Goal: Information Seeking & Learning: Check status

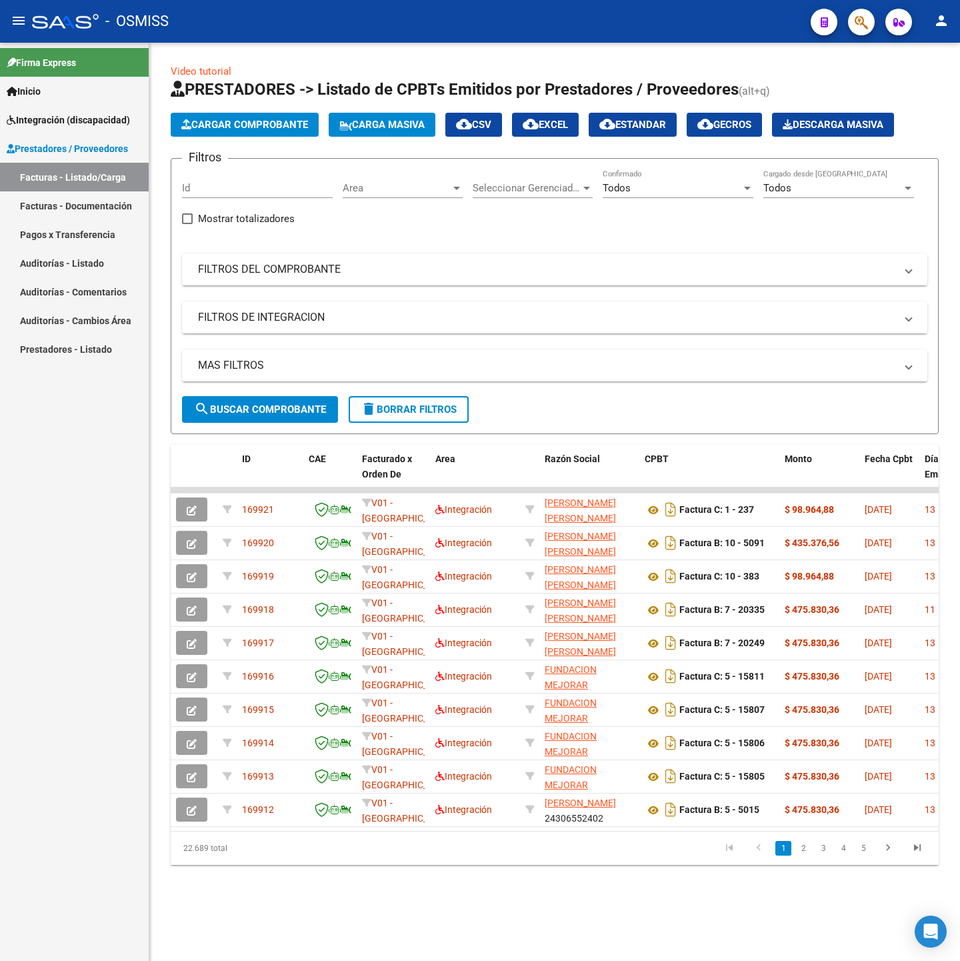
click at [439, 407] on span "delete Borrar Filtros" at bounding box center [409, 409] width 96 height 12
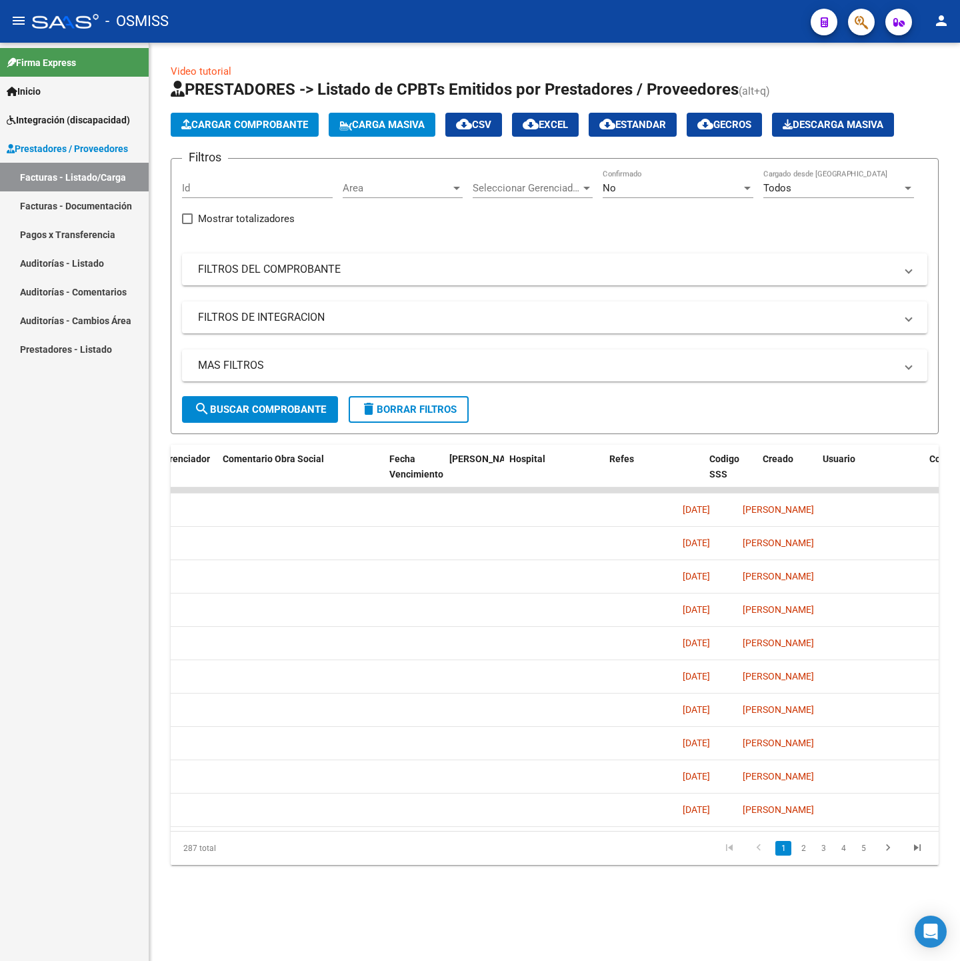
scroll to position [0, 1983]
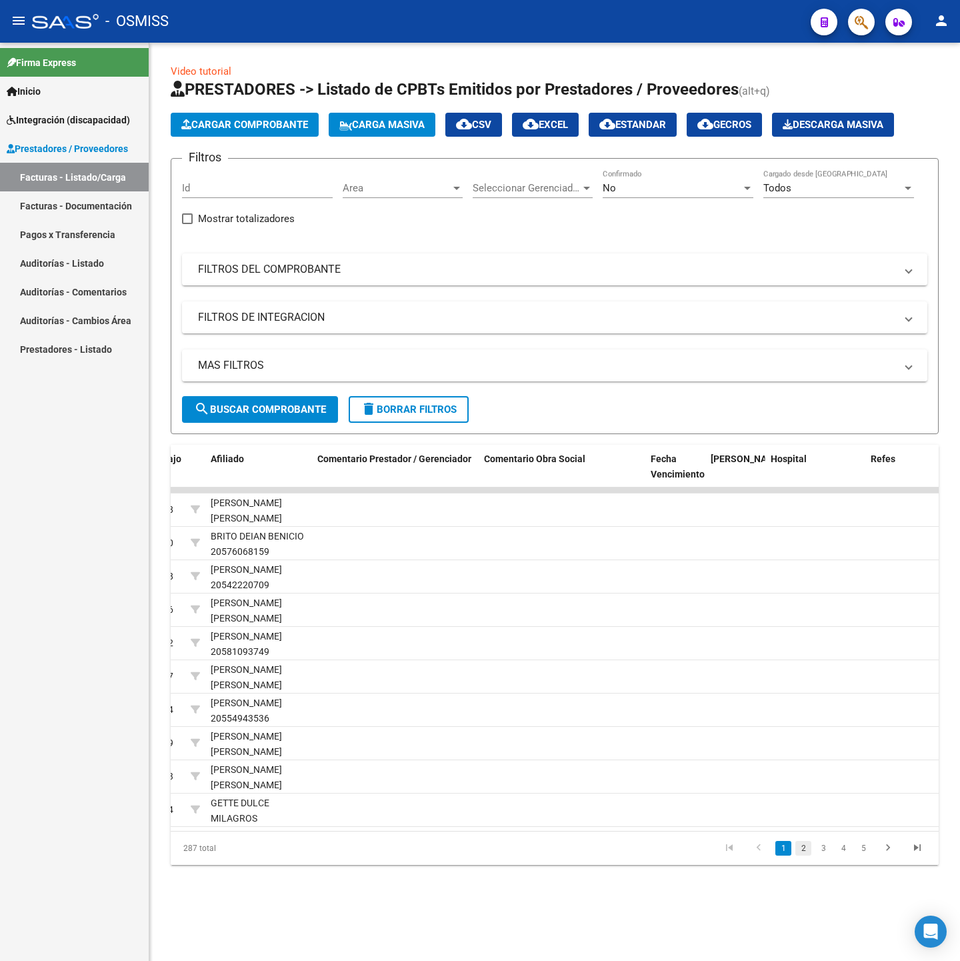
click at [806, 855] on link "2" at bounding box center [803, 848] width 16 height 15
click at [823, 855] on link "3" at bounding box center [823, 848] width 16 height 15
click at [842, 855] on link "4" at bounding box center [843, 848] width 16 height 15
click at [848, 855] on link "5" at bounding box center [843, 848] width 16 height 15
click at [850, 855] on link "6" at bounding box center [843, 848] width 16 height 15
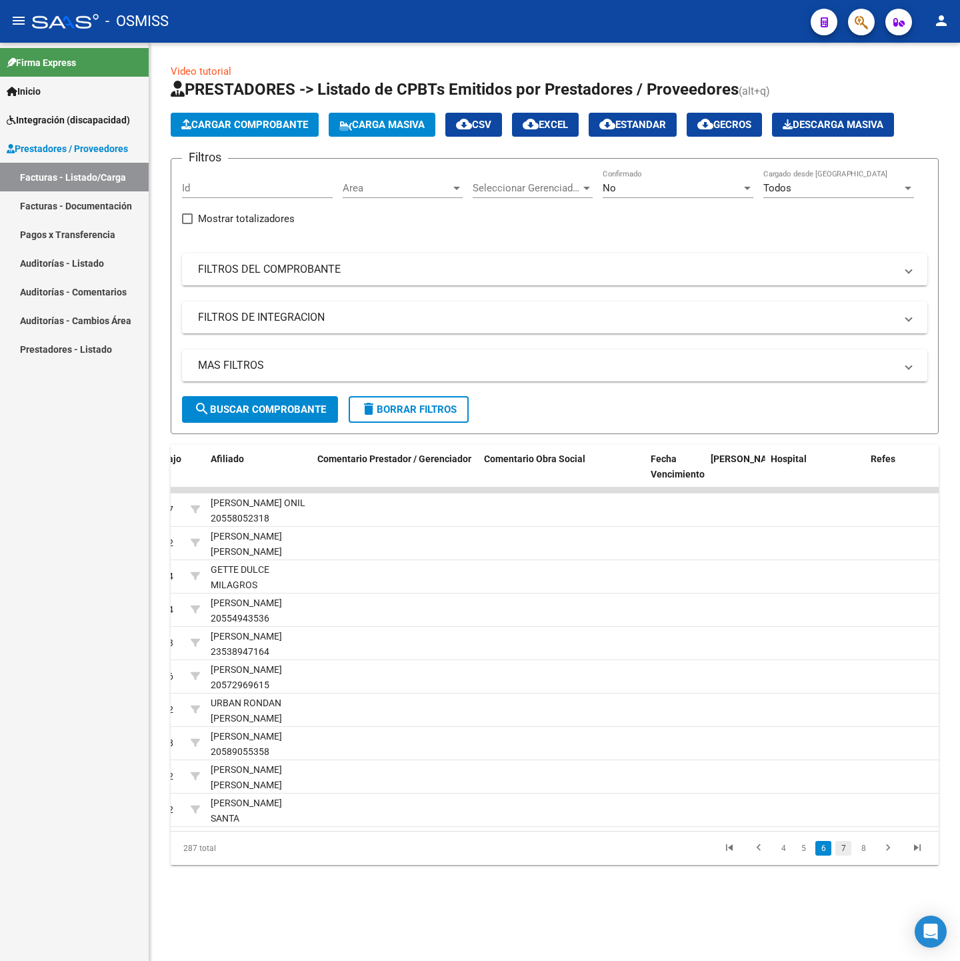
click at [847, 855] on link "7" at bounding box center [843, 848] width 16 height 15
click at [847, 855] on link "8" at bounding box center [843, 848] width 16 height 15
click at [847, 855] on link "9" at bounding box center [842, 848] width 16 height 15
click at [847, 855] on link "10" at bounding box center [841, 848] width 17 height 15
click at [847, 855] on link "11" at bounding box center [841, 848] width 17 height 15
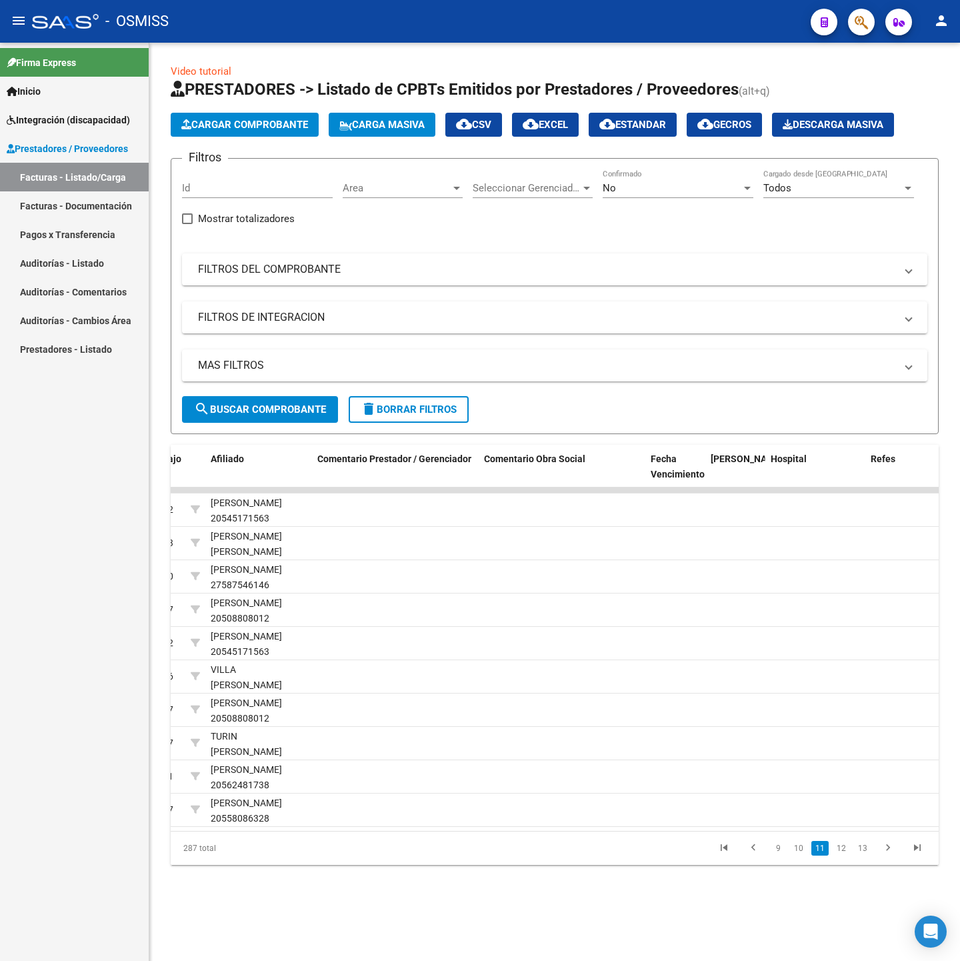
click at [847, 855] on link "12" at bounding box center [841, 848] width 17 height 15
click at [847, 855] on link "13" at bounding box center [841, 848] width 17 height 15
click at [847, 855] on link "14" at bounding box center [841, 848] width 17 height 15
click at [847, 855] on link "15" at bounding box center [841, 848] width 17 height 15
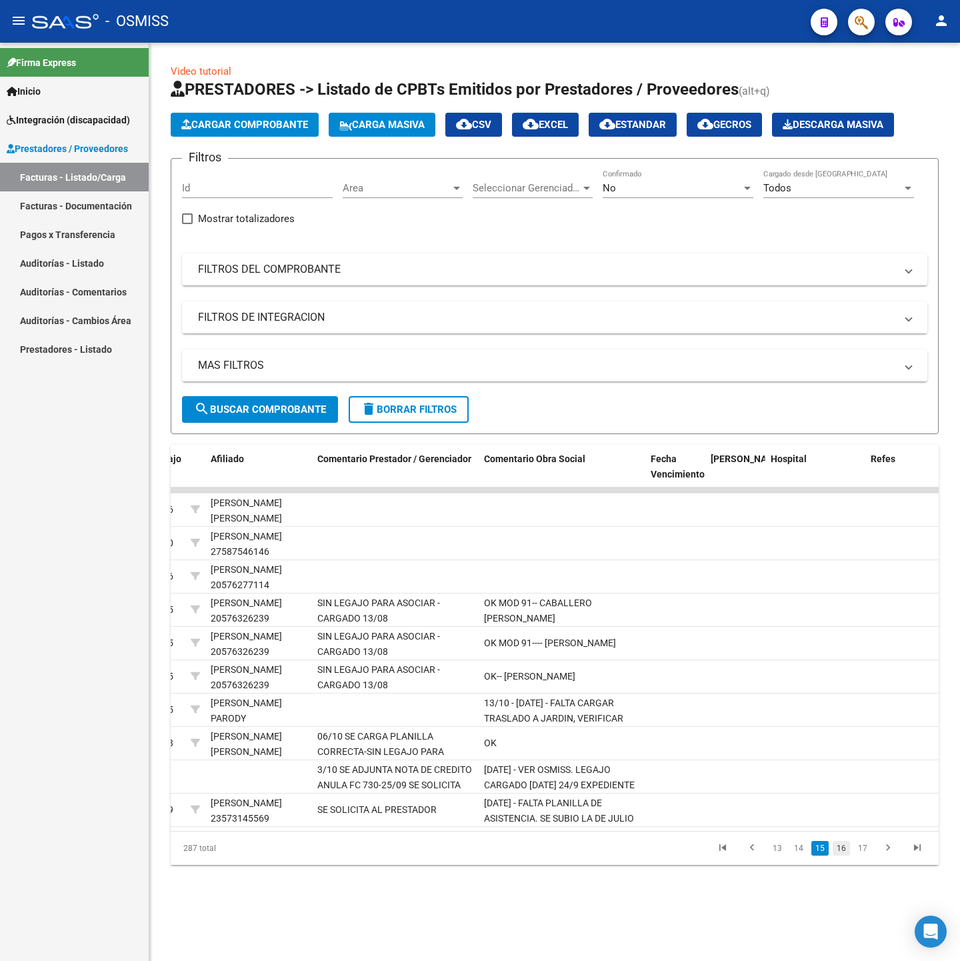
click at [842, 855] on link "16" at bounding box center [841, 848] width 17 height 15
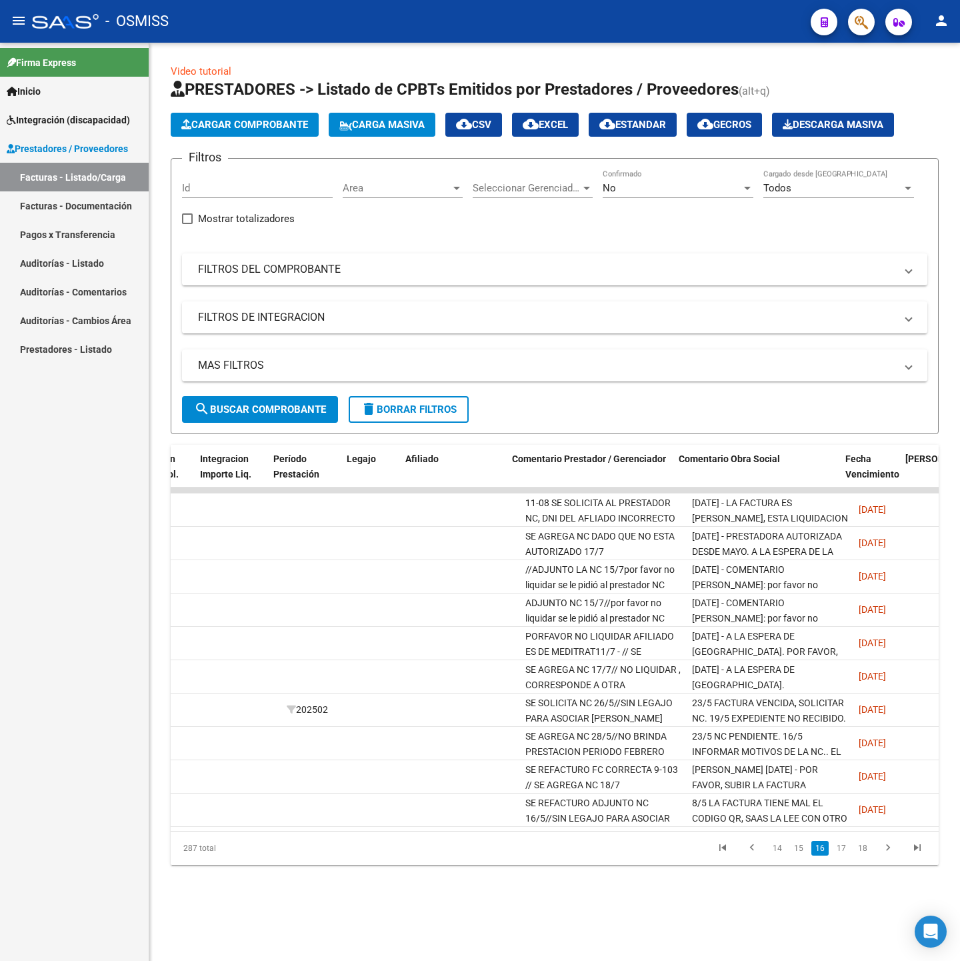
scroll to position [0, 1788]
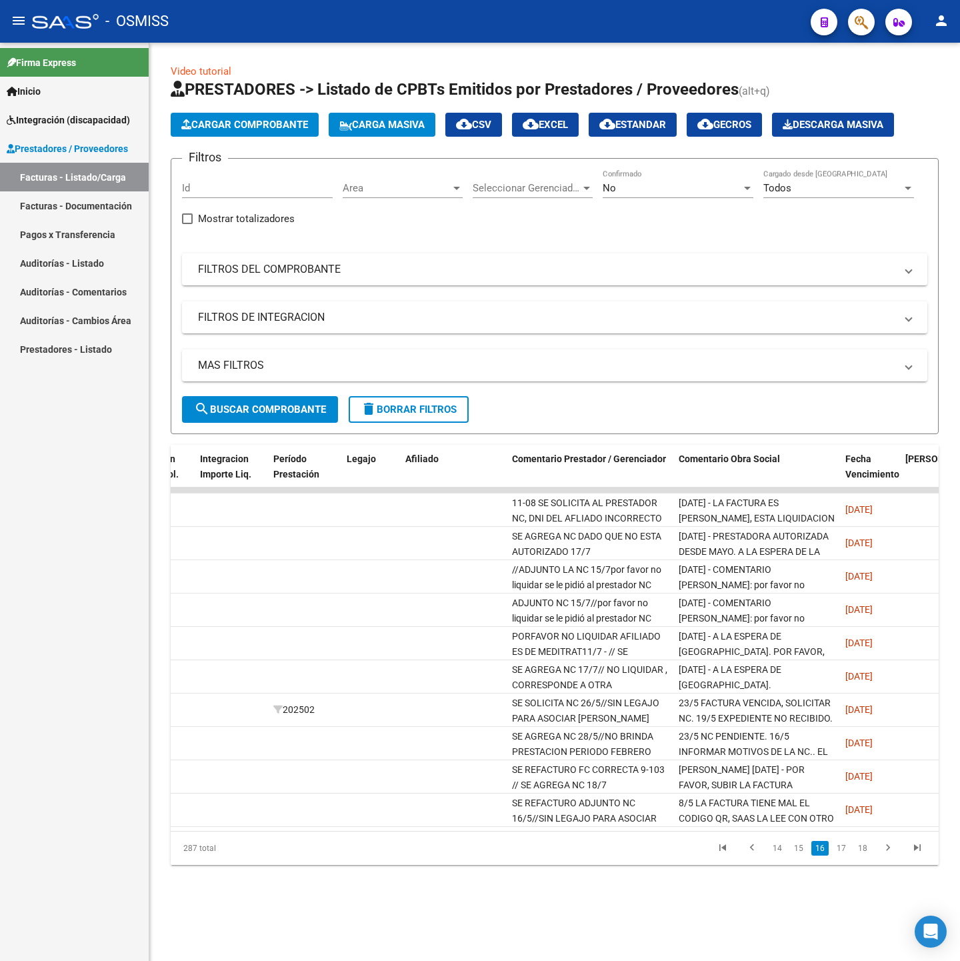
click at [730, 857] on icon "go to first page" at bounding box center [722, 849] width 17 height 16
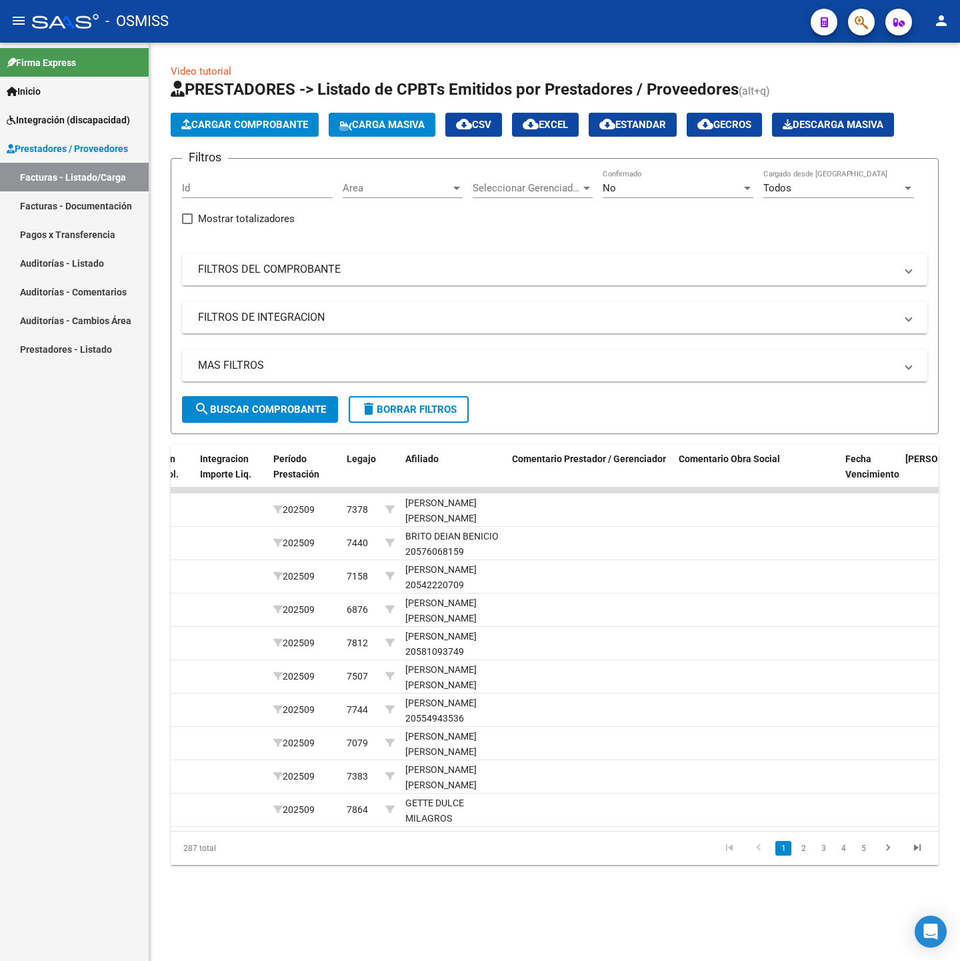
click at [277, 271] on mat-panel-title "FILTROS DEL COMPROBANTE" at bounding box center [546, 269] width 697 height 15
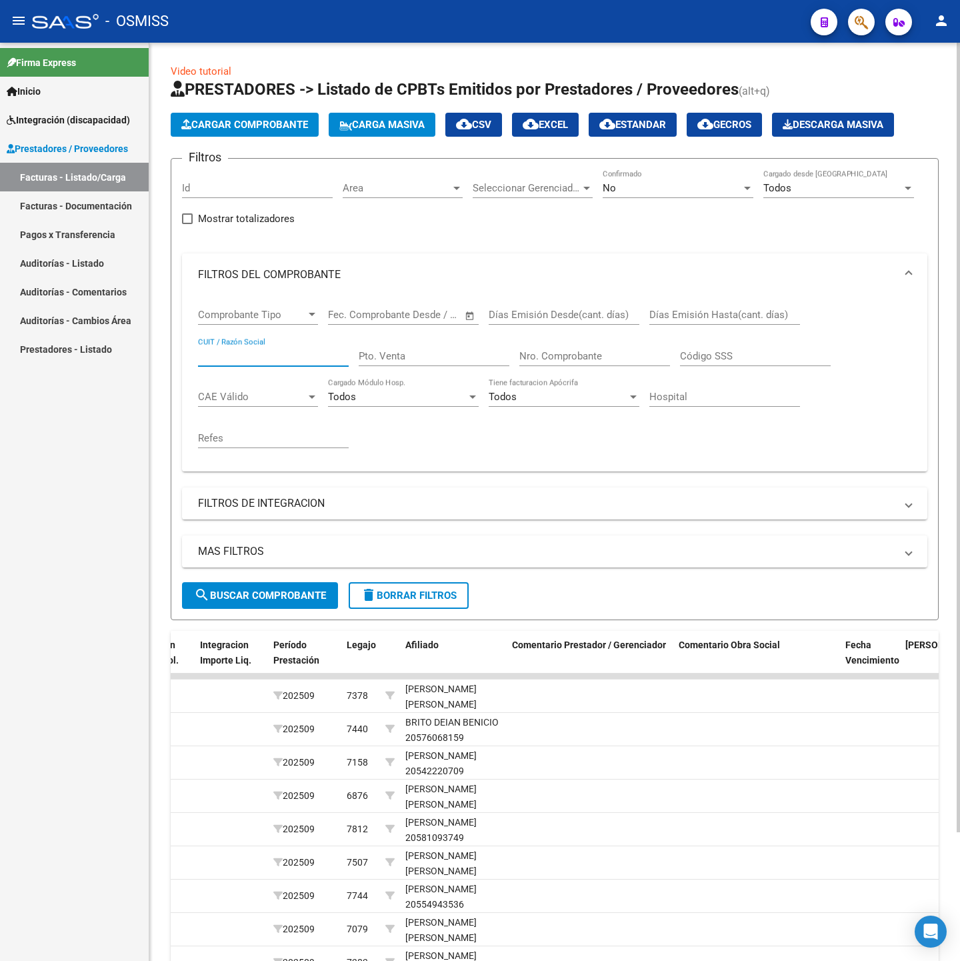
click at [268, 355] on input "CUIT / Razón Social" at bounding box center [273, 356] width 151 height 12
click at [234, 612] on form "Filtros Id Area Area Seleccionar Gerenciador Seleccionar Gerenciador No Confirm…" at bounding box center [555, 389] width 768 height 462
click at [234, 596] on span "search Buscar Comprobante" at bounding box center [260, 595] width 132 height 12
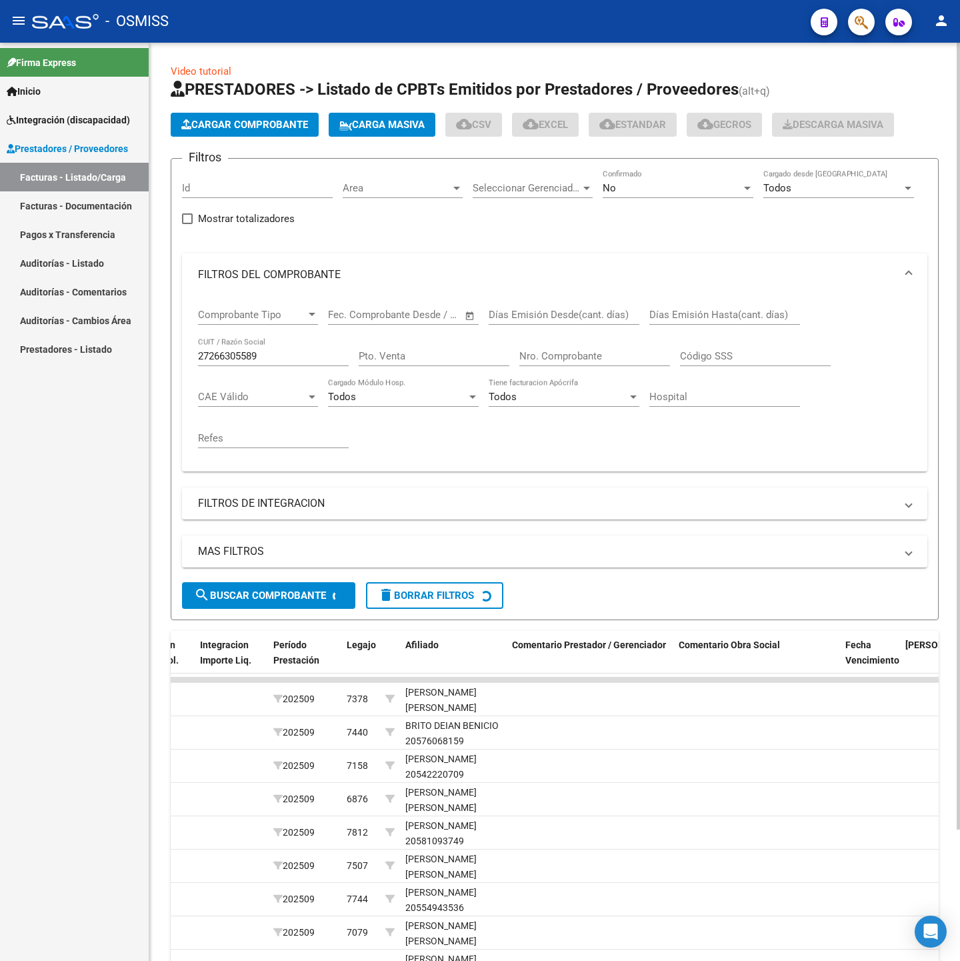
scroll to position [0, 0]
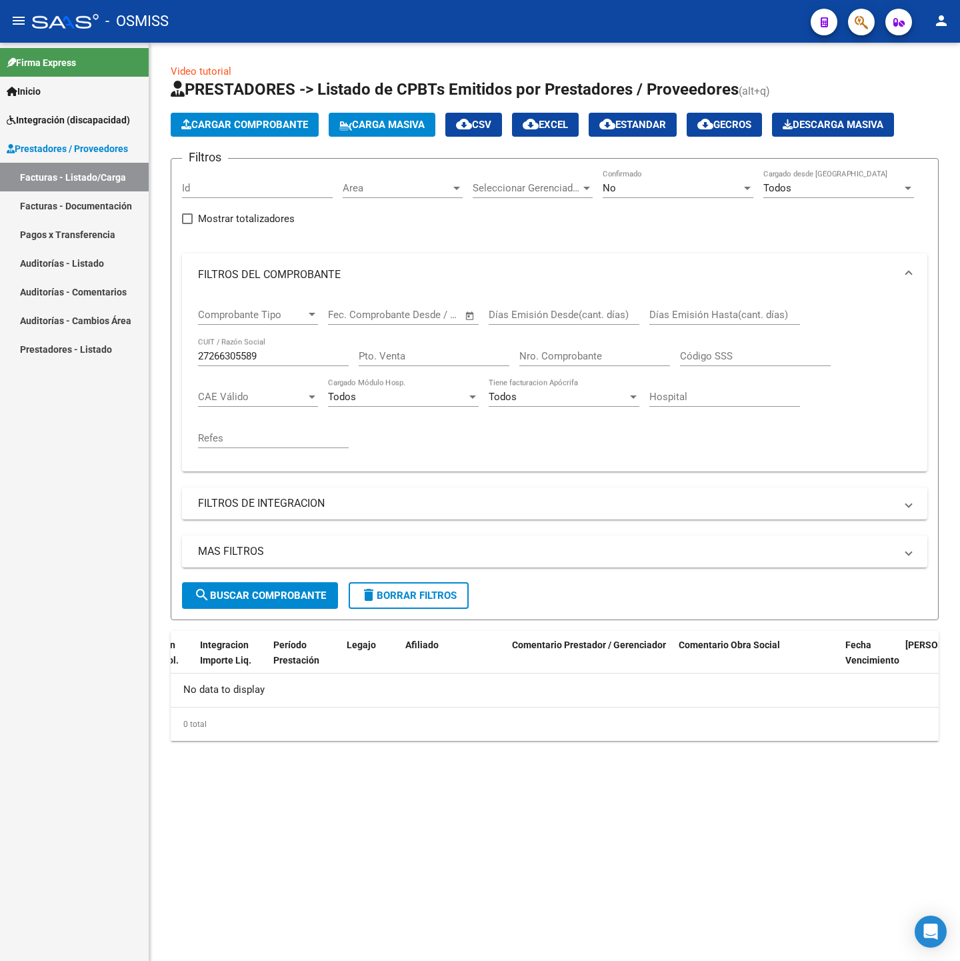
click at [665, 178] on div "No Confirmado" at bounding box center [678, 183] width 151 height 29
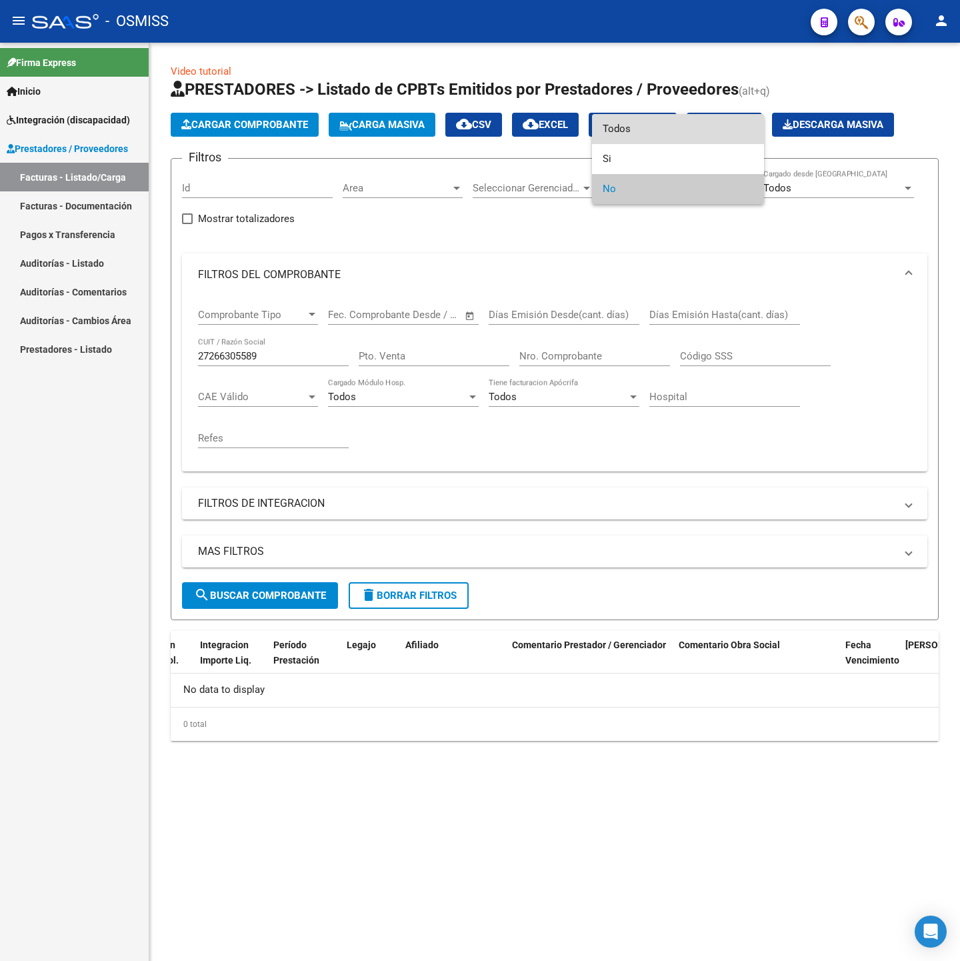
click at [654, 124] on span "Todos" at bounding box center [678, 129] width 151 height 30
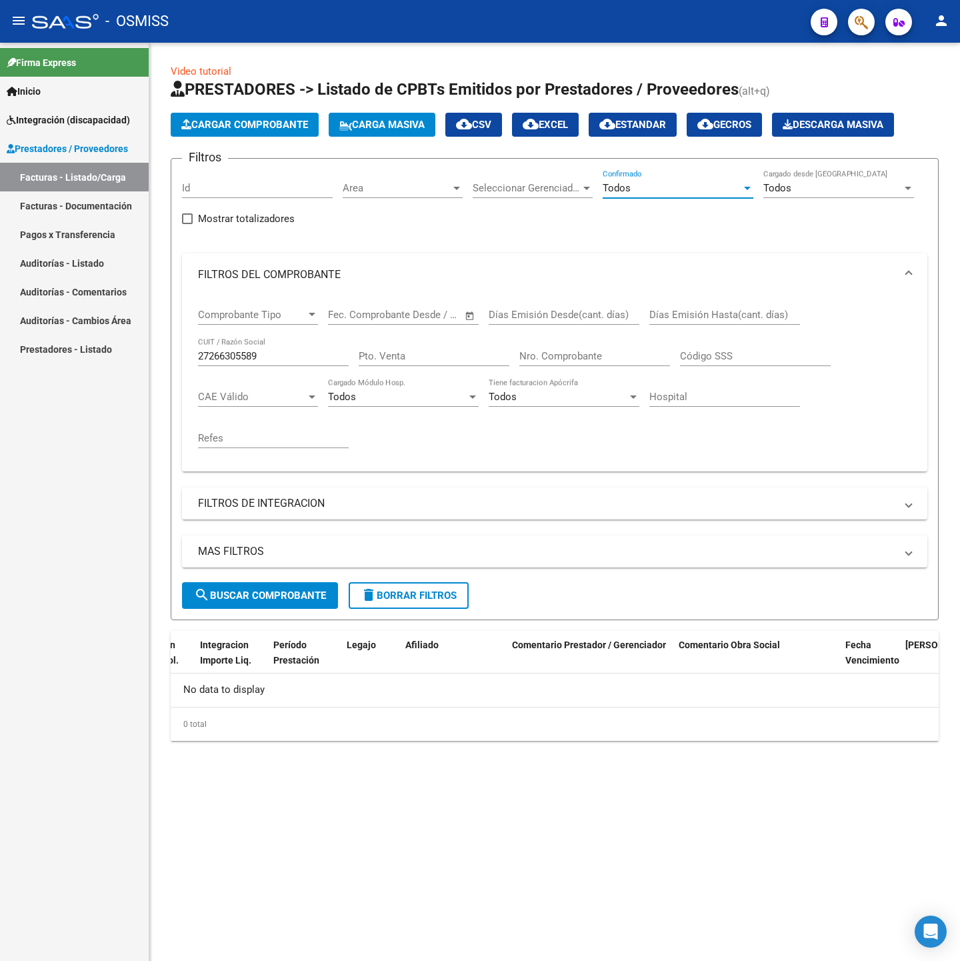
click at [293, 592] on span "search Buscar Comprobante" at bounding box center [260, 595] width 132 height 12
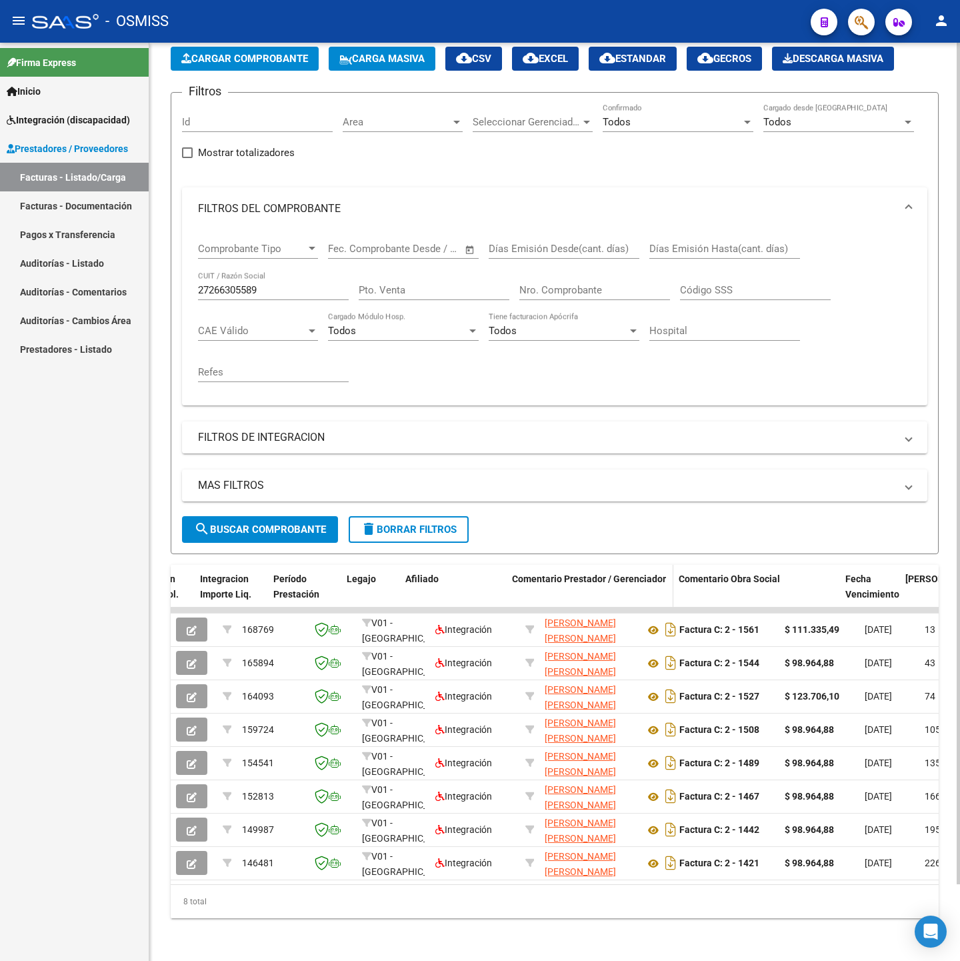
scroll to position [83, 0]
click at [279, 284] on input "27266305589" at bounding box center [273, 290] width 151 height 12
paste input "404994528"
click at [280, 523] on span "search Buscar Comprobante" at bounding box center [260, 529] width 132 height 12
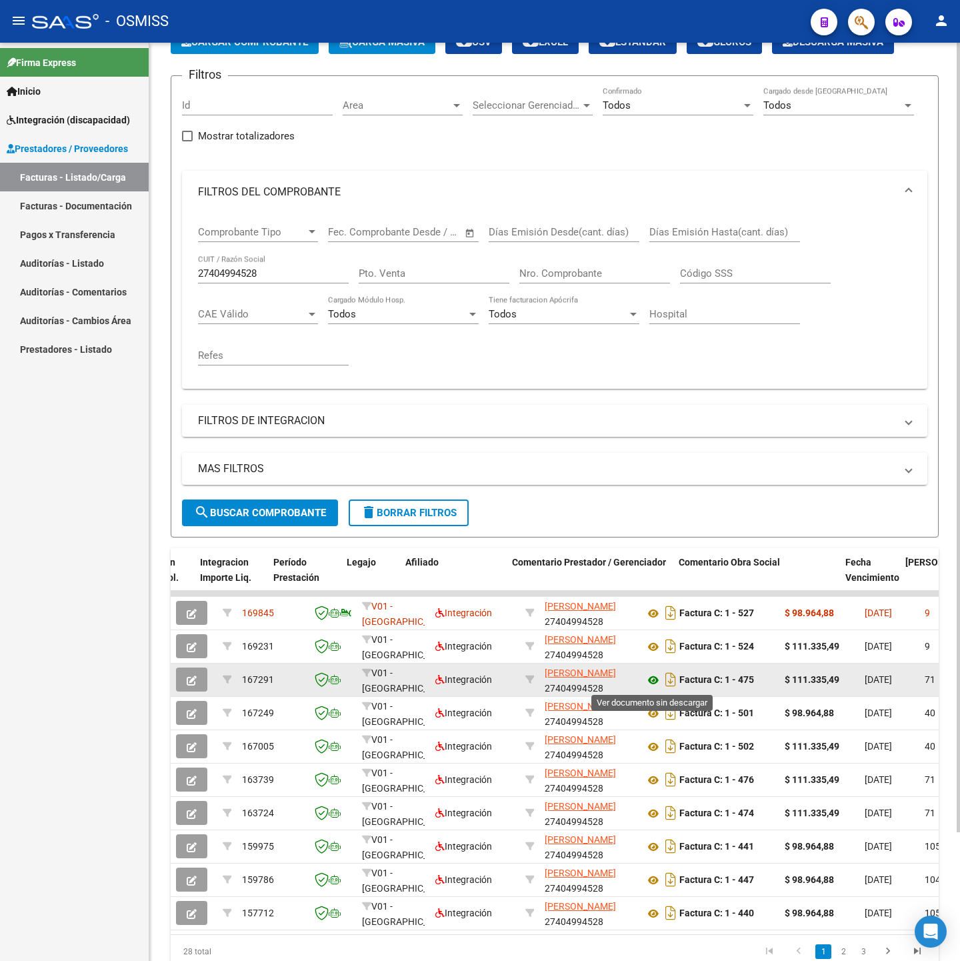
click at [654, 680] on icon at bounding box center [653, 680] width 17 height 16
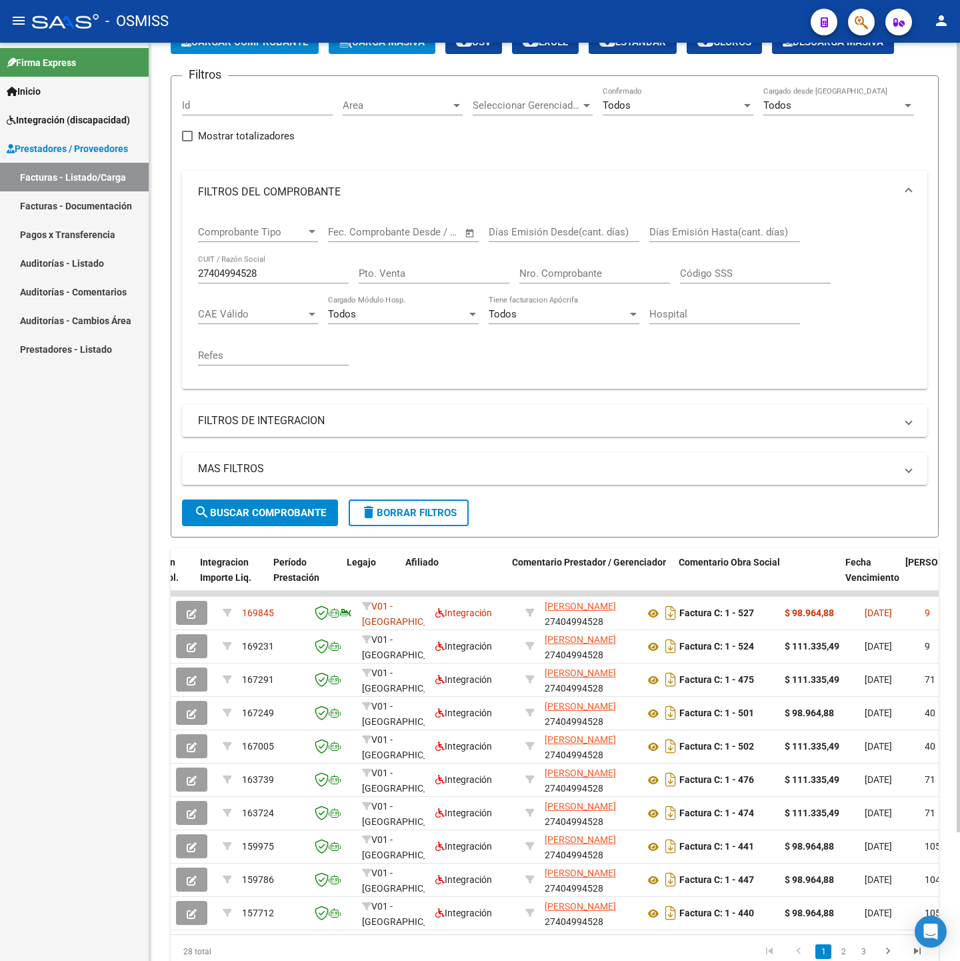
click at [272, 271] on input "27404994528" at bounding box center [273, 273] width 151 height 12
click at [297, 508] on span "search Buscar Comprobante" at bounding box center [260, 513] width 132 height 12
click at [281, 270] on input "27404994528" at bounding box center [273, 273] width 151 height 12
drag, startPoint x: 284, startPoint y: 272, endPoint x: 17, endPoint y: 270, distance: 267.4
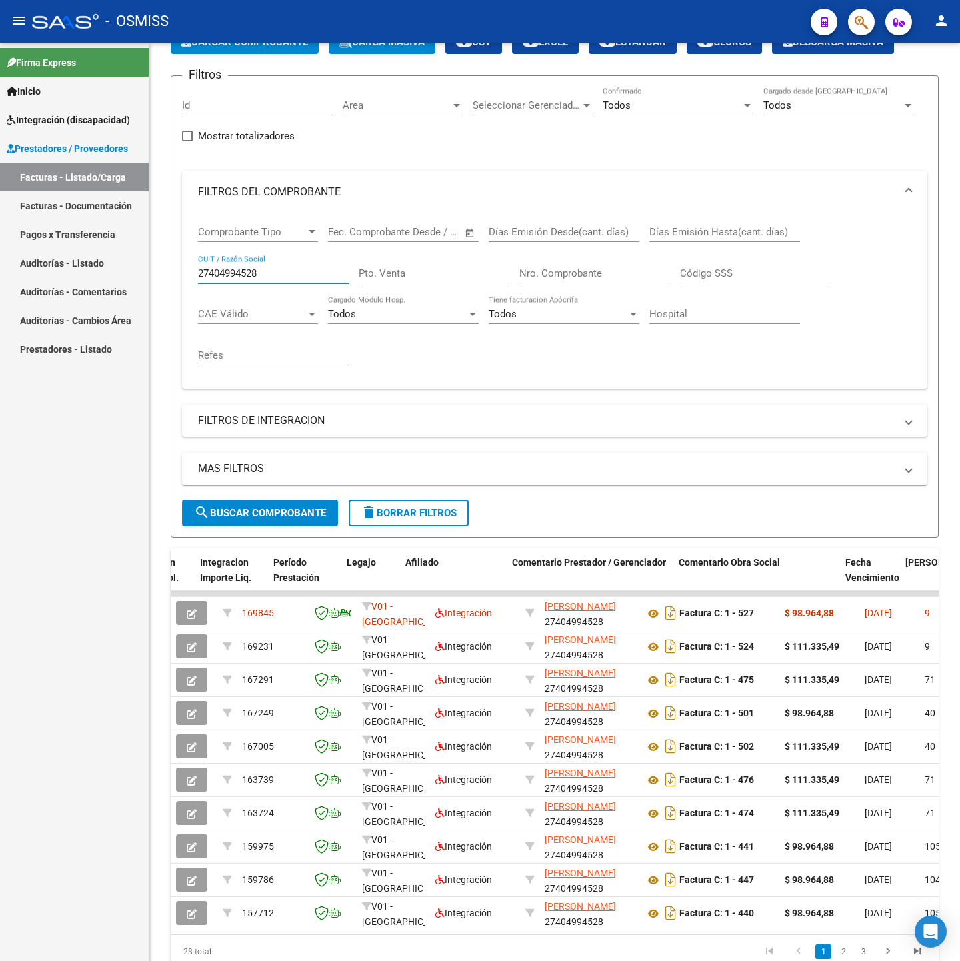
click at [17, 270] on mat-sidenav-container "Firma Express Inicio Instructivos Contacto OS Integración (discapacidad) Legajo…" at bounding box center [480, 502] width 960 height 918
paste input "229709513"
click at [251, 505] on button "search Buscar Comprobante" at bounding box center [260, 512] width 156 height 27
drag, startPoint x: 294, startPoint y: 270, endPoint x: 110, endPoint y: 272, distance: 184.0
click at [110, 272] on mat-sidenav-container "Firma Express Inicio Instructivos Contacto OS Integración (discapacidad) Legajo…" at bounding box center [480, 502] width 960 height 918
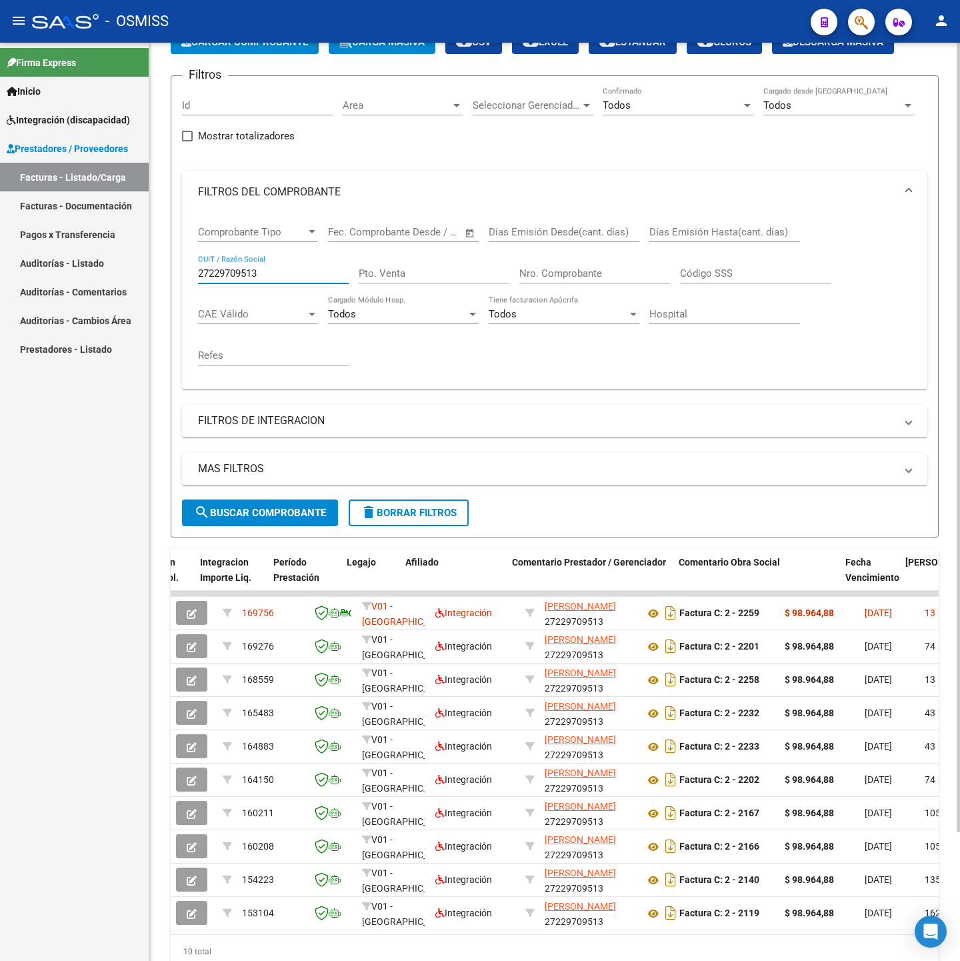
paste input "388556620"
type input "27388556620"
click at [242, 507] on span "search Buscar Comprobante" at bounding box center [260, 513] width 132 height 12
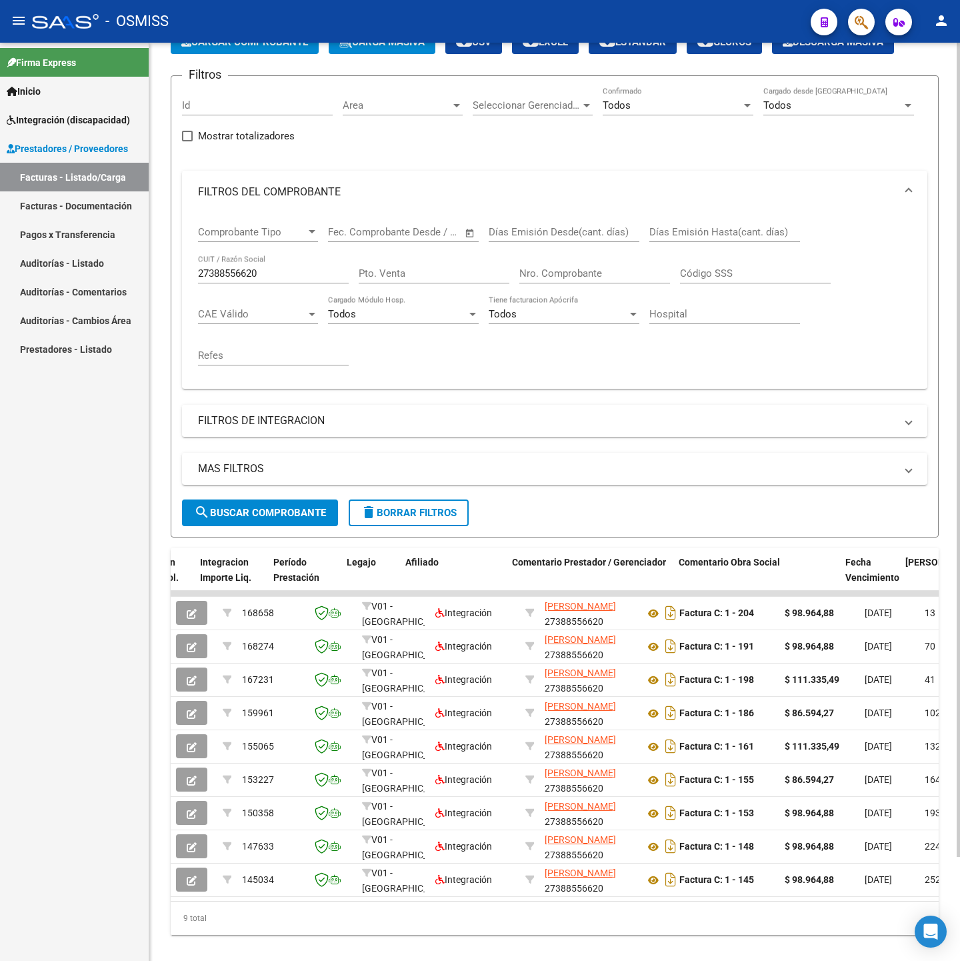
click at [291, 430] on mat-expansion-panel-header "FILTROS DE INTEGRACION" at bounding box center [554, 421] width 745 height 32
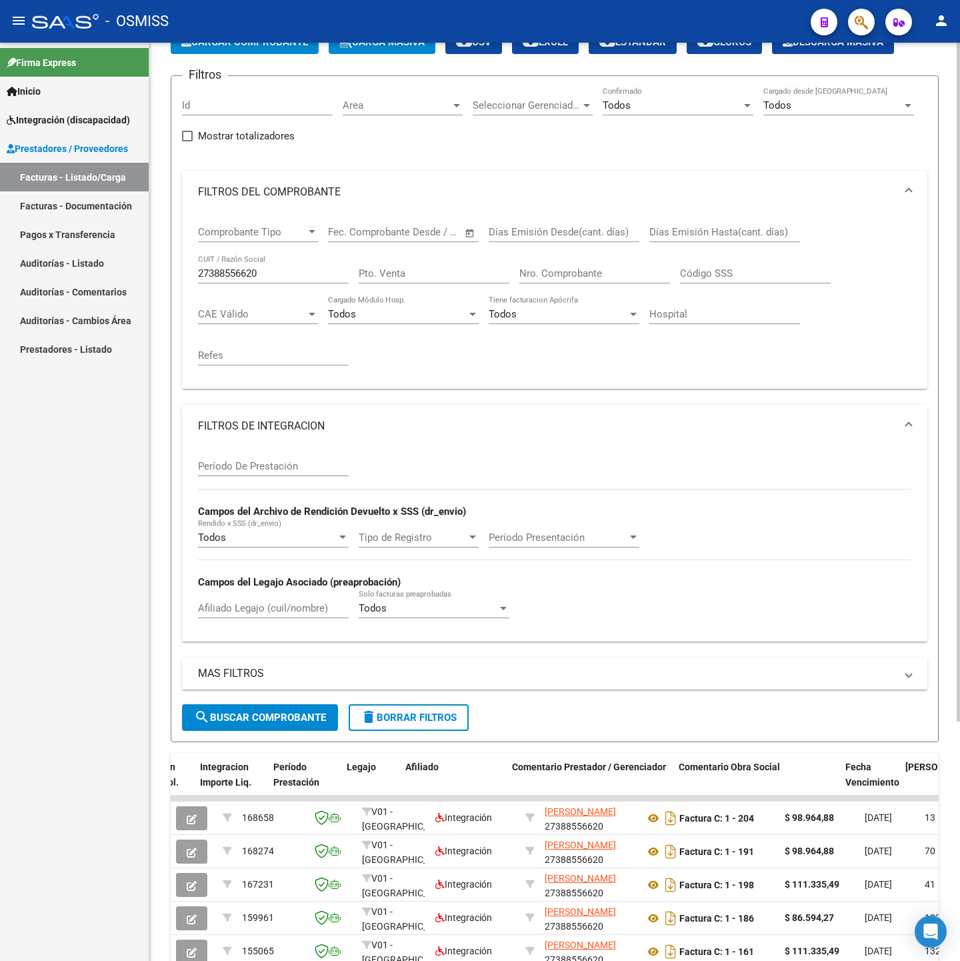
click at [247, 474] on div "Período De Prestación" at bounding box center [273, 461] width 151 height 29
click at [241, 459] on div "Período De Prestación" at bounding box center [273, 461] width 151 height 29
click at [243, 470] on input "Período De Prestación" at bounding box center [273, 466] width 151 height 12
type input "202507"
click at [231, 702] on div "MAS FILTROS Todos Con Doc. Respaldatoria Todos Con Trazabilidad Todos Asociado …" at bounding box center [554, 680] width 745 height 47
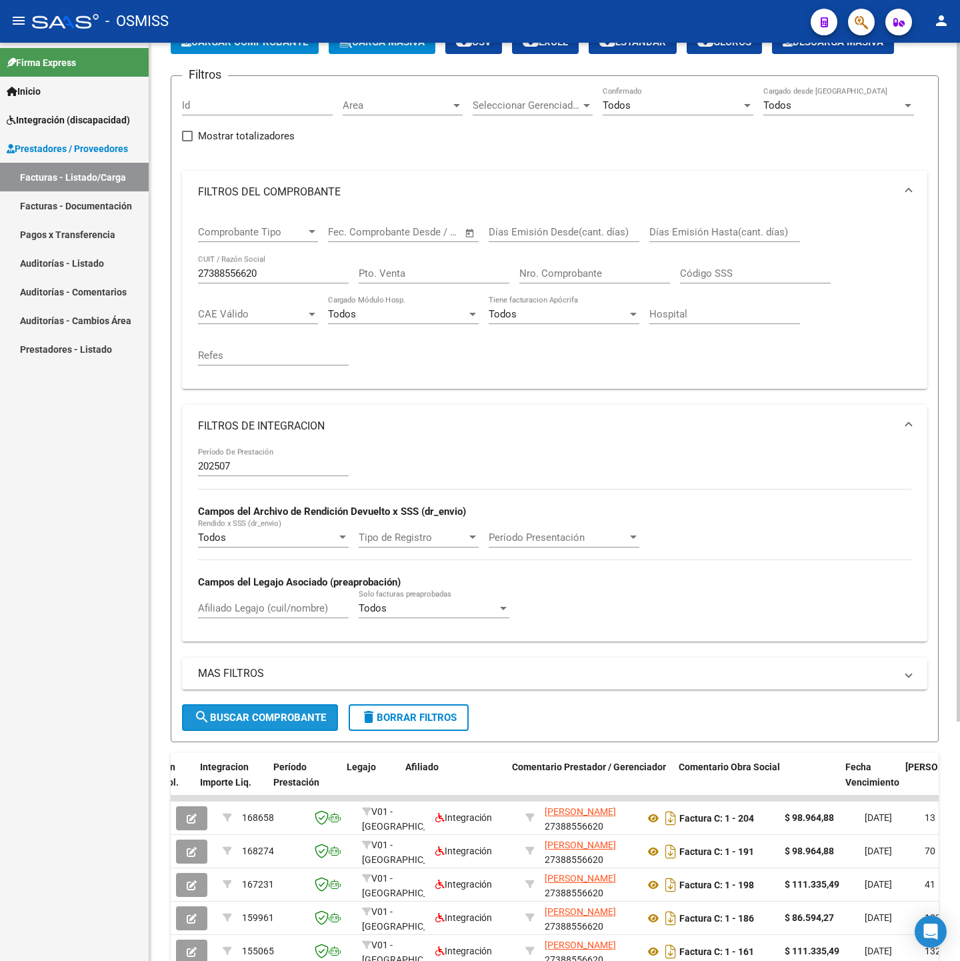
click at [237, 712] on button "search Buscar Comprobante" at bounding box center [260, 717] width 156 height 27
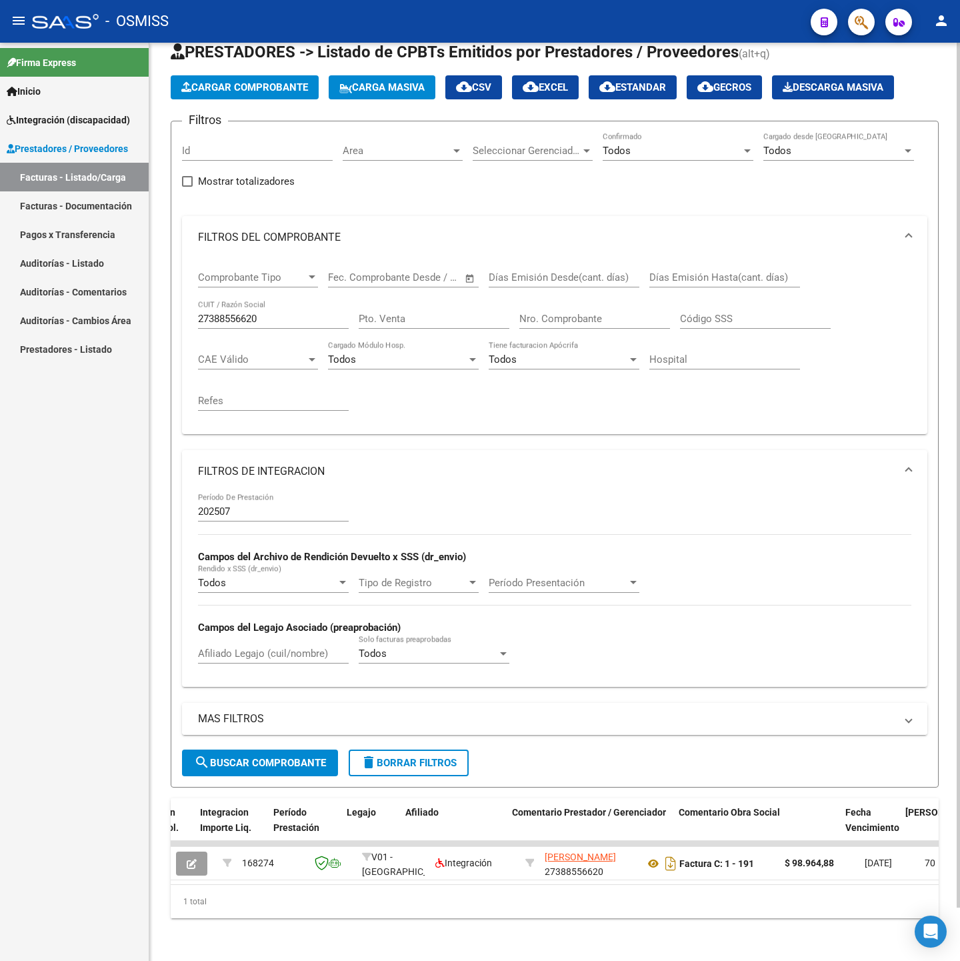
scroll to position [57, 0]
click at [281, 313] on input "27388556620" at bounding box center [273, 319] width 151 height 12
paste input "0376698301"
type input "20376698301"
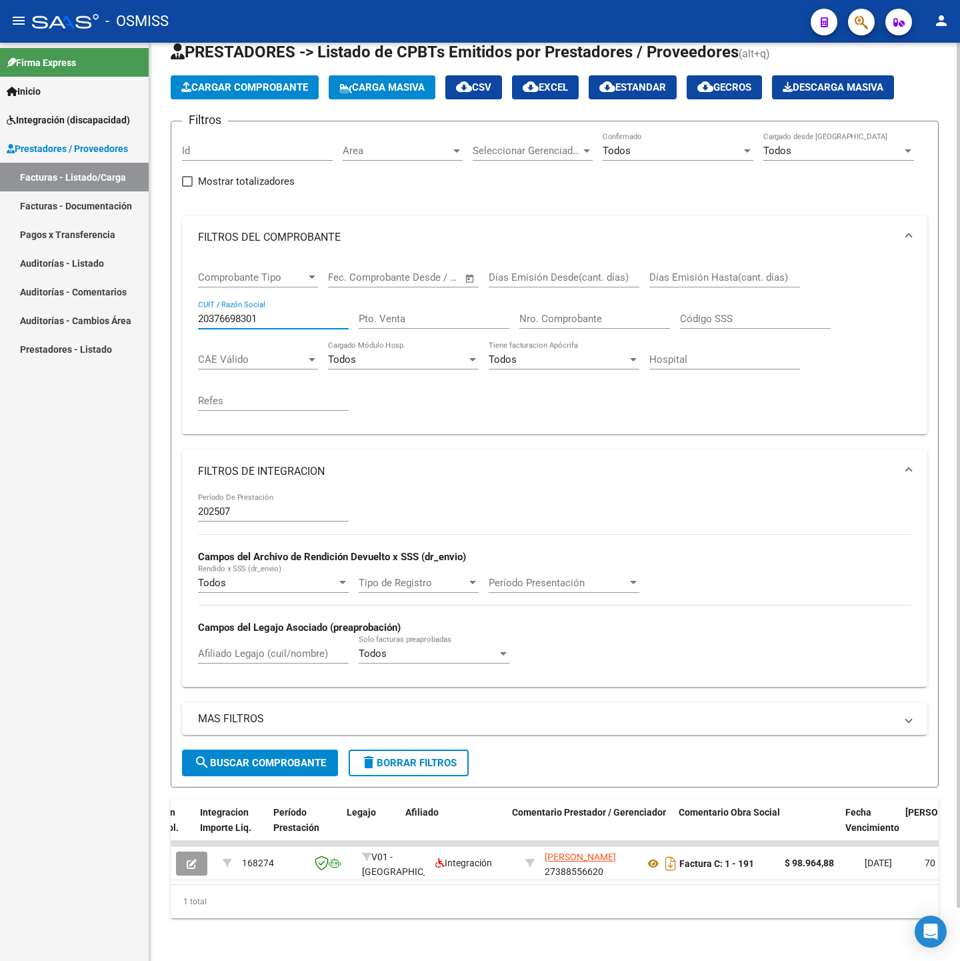
click at [272, 757] on span "search Buscar Comprobante" at bounding box center [260, 763] width 132 height 12
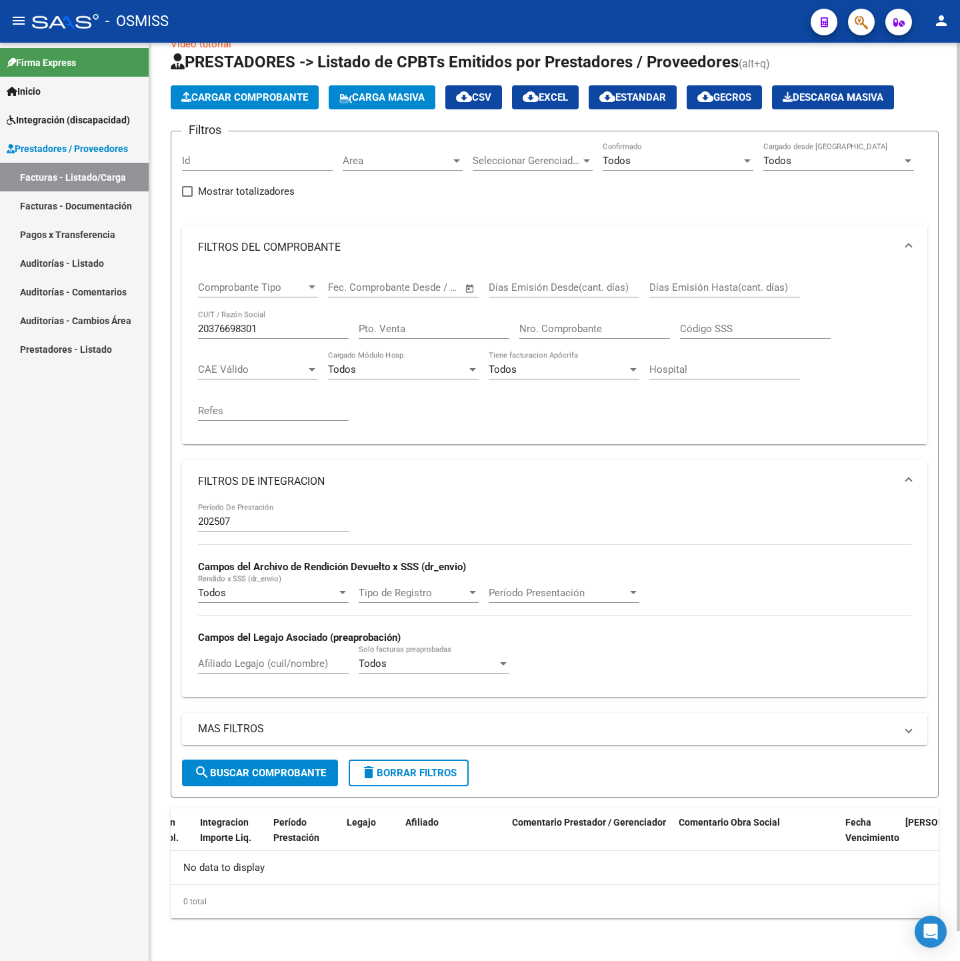
scroll to position [31, 0]
click at [246, 513] on div "202507 Período De Prestación" at bounding box center [273, 517] width 151 height 29
type input "2"
click at [278, 777] on span "search Buscar Comprobante" at bounding box center [260, 773] width 132 height 12
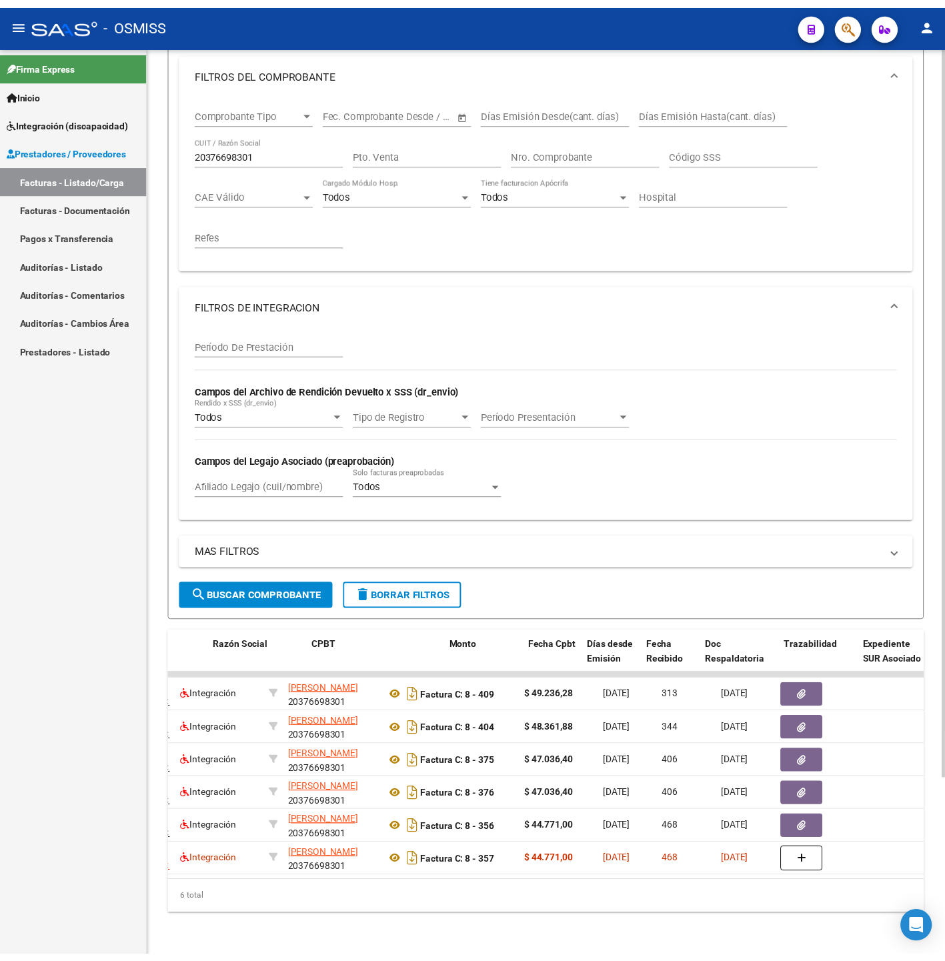
scroll to position [0, 385]
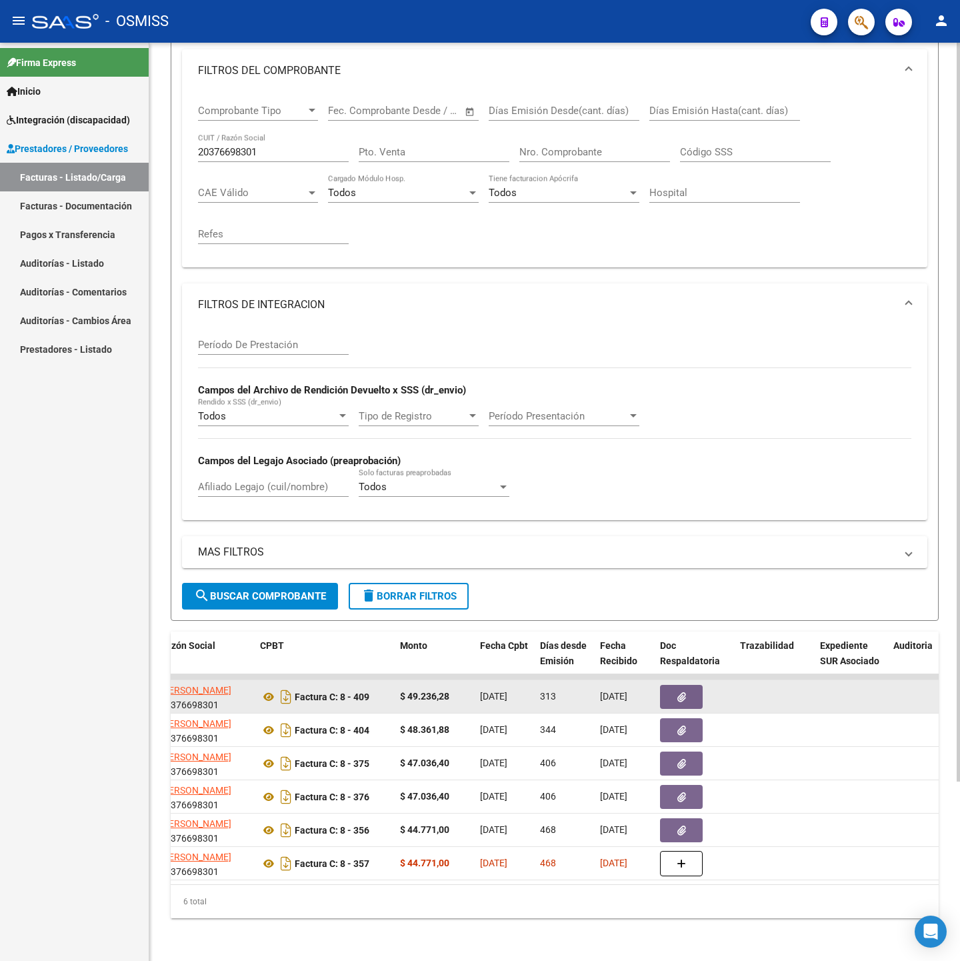
click at [680, 692] on icon "button" at bounding box center [681, 697] width 9 height 10
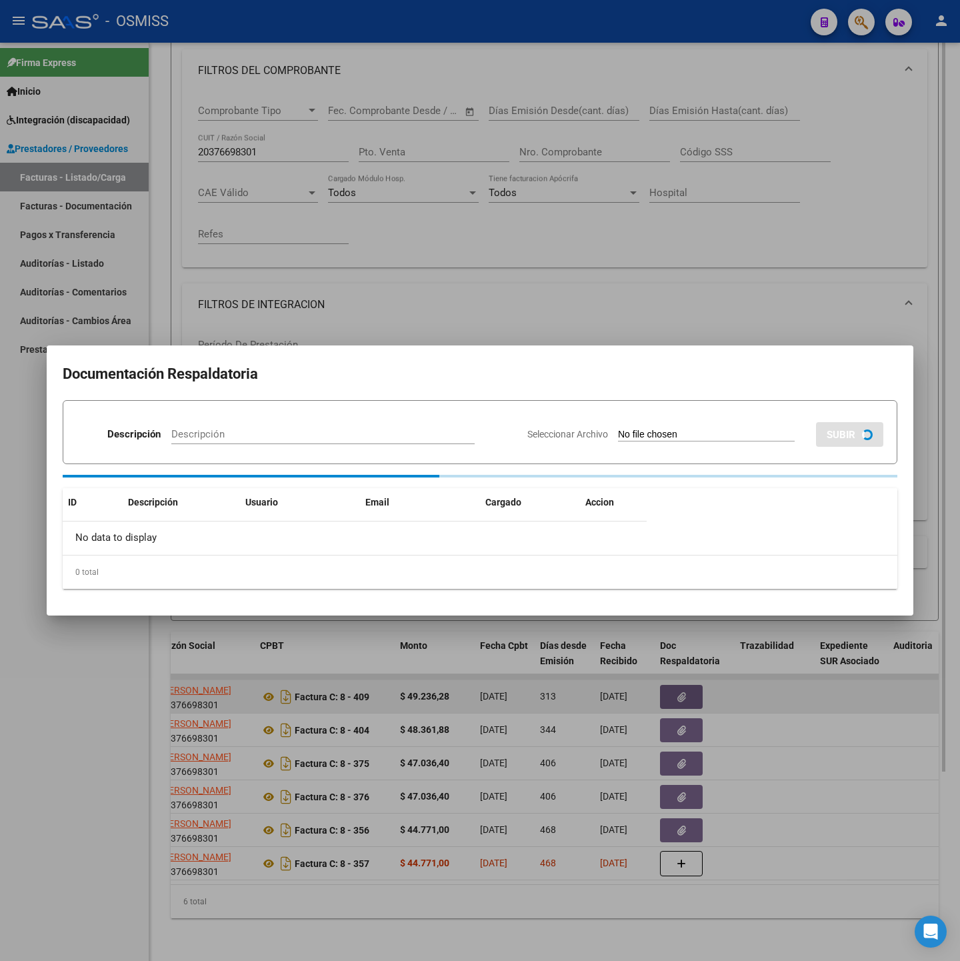
scroll to position [238, 0]
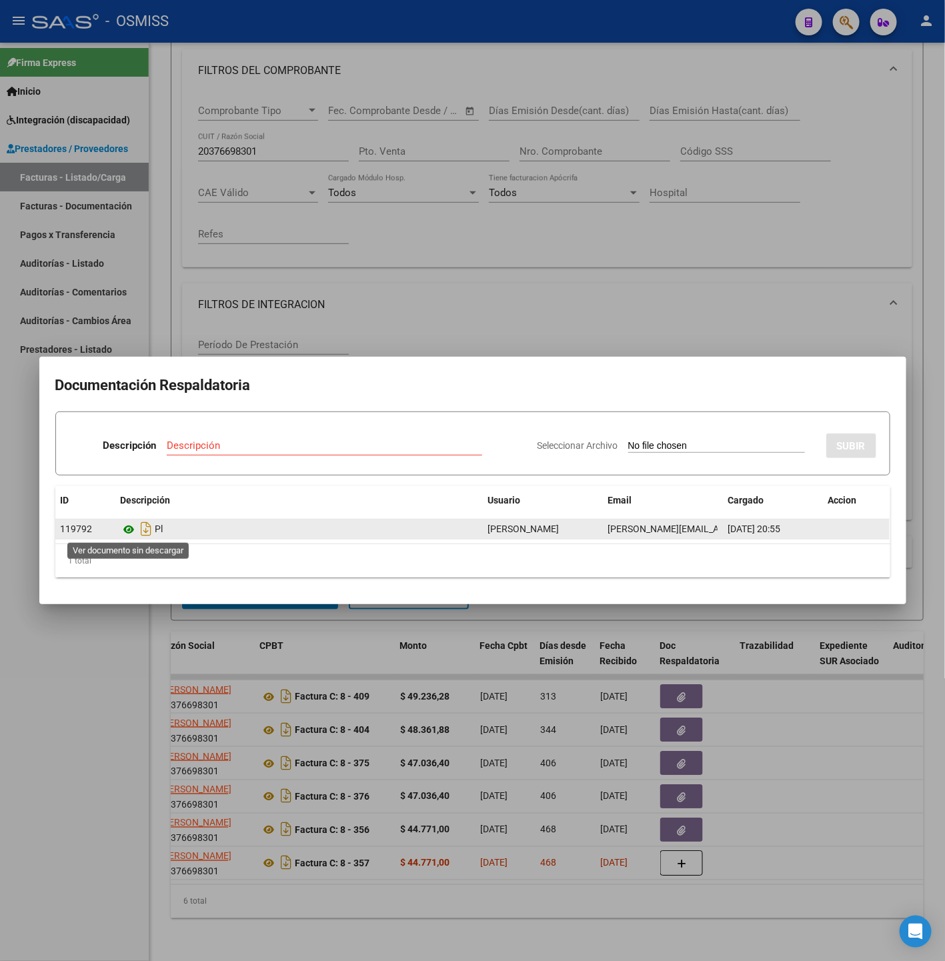
click at [127, 529] on icon at bounding box center [129, 529] width 17 height 16
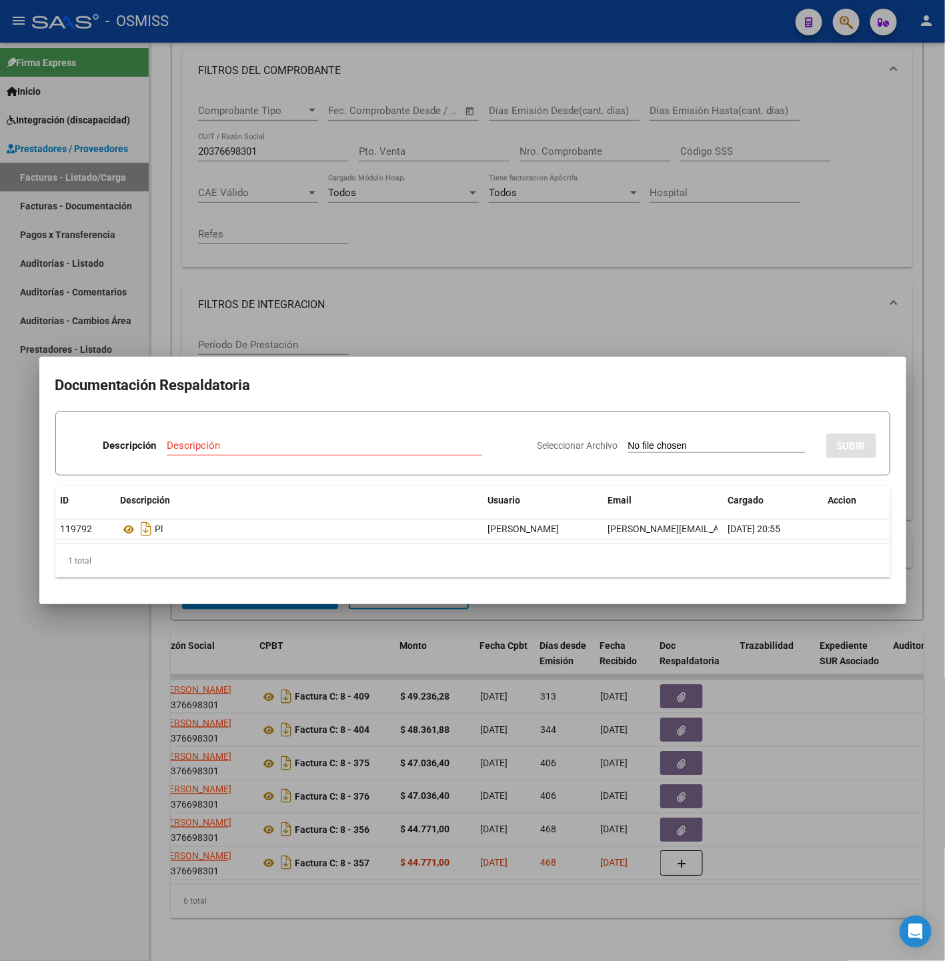
click at [290, 883] on div at bounding box center [472, 480] width 945 height 961
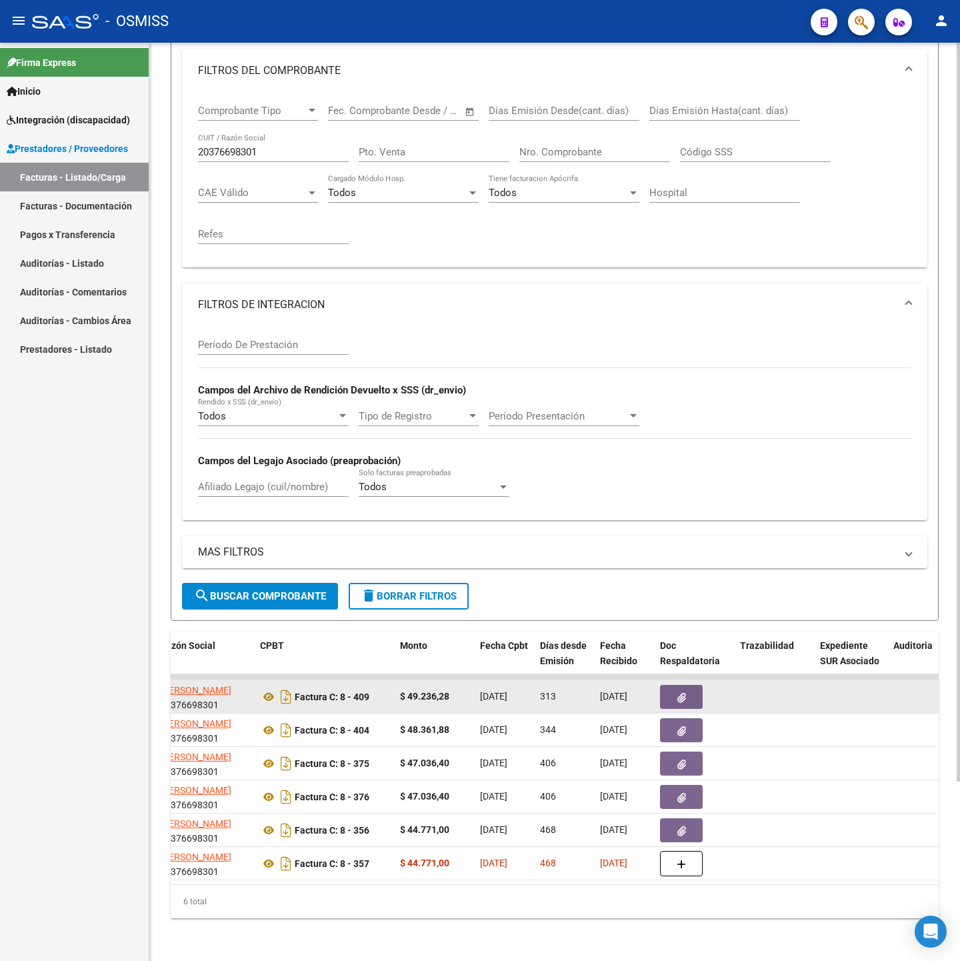
click at [660, 689] on button "button" at bounding box center [681, 697] width 43 height 24
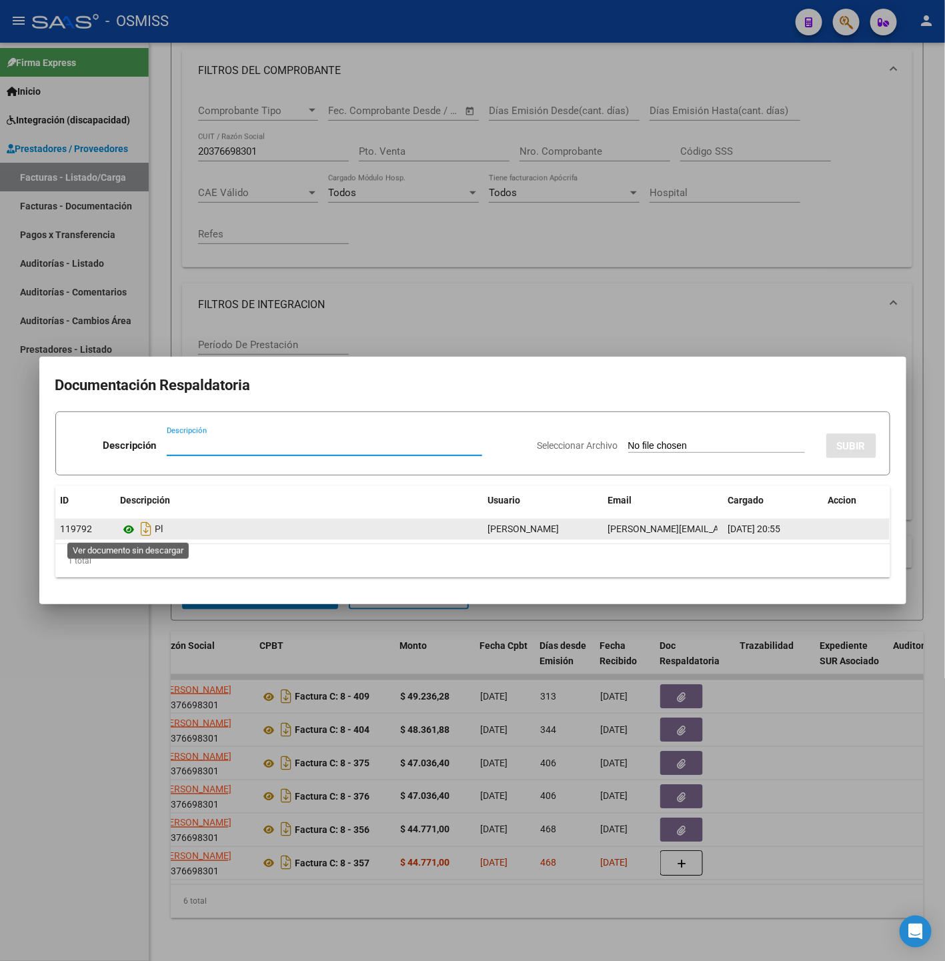
click at [122, 534] on icon at bounding box center [129, 529] width 17 height 16
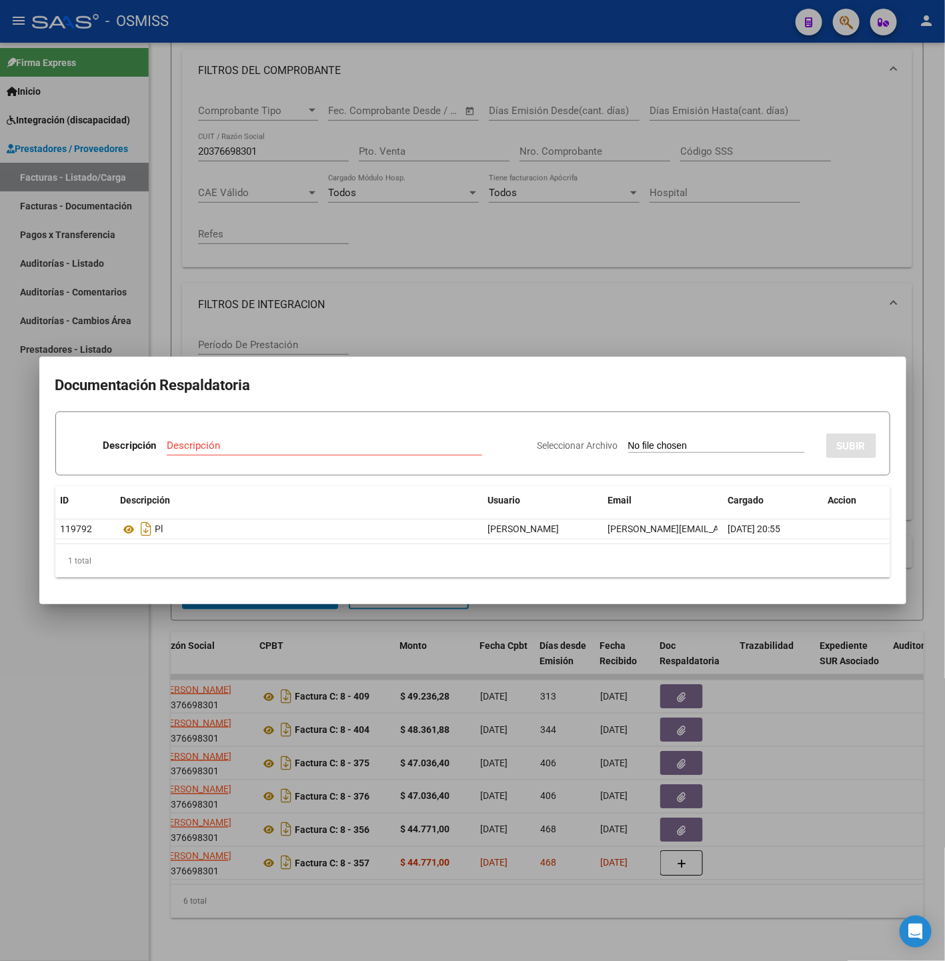
click at [139, 631] on div at bounding box center [472, 480] width 945 height 961
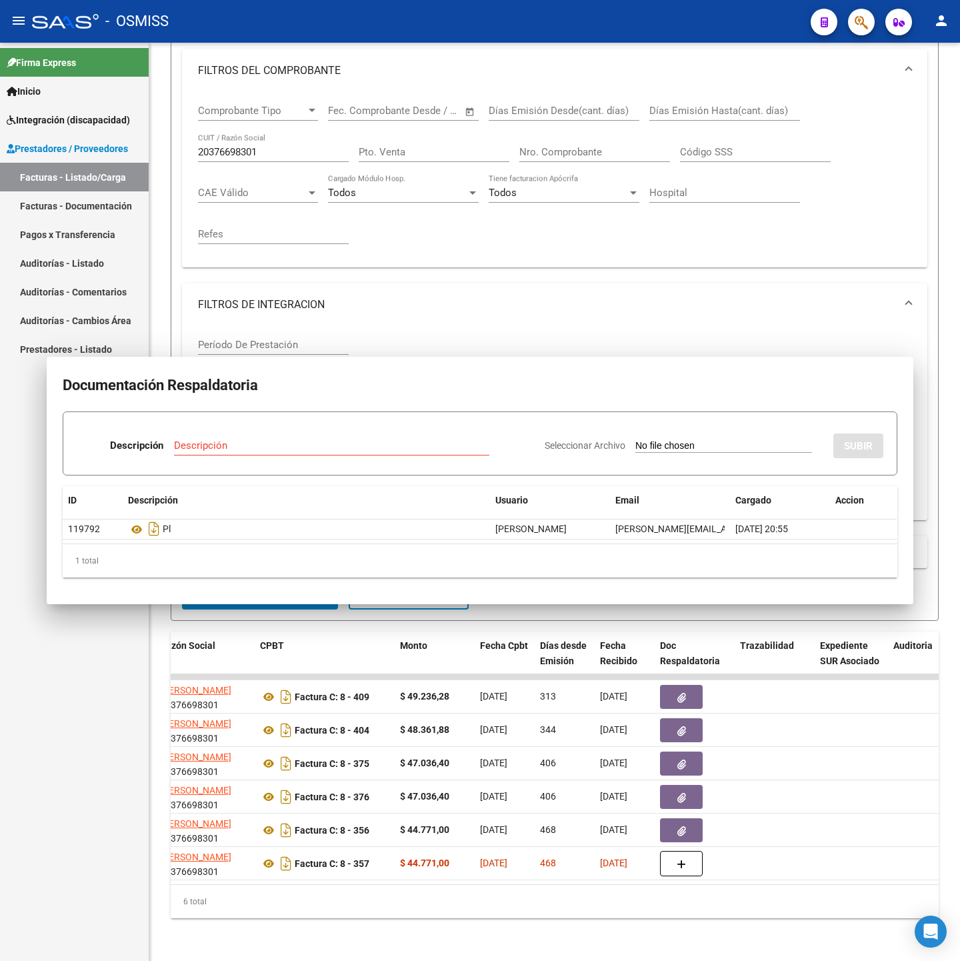
scroll to position [223, 0]
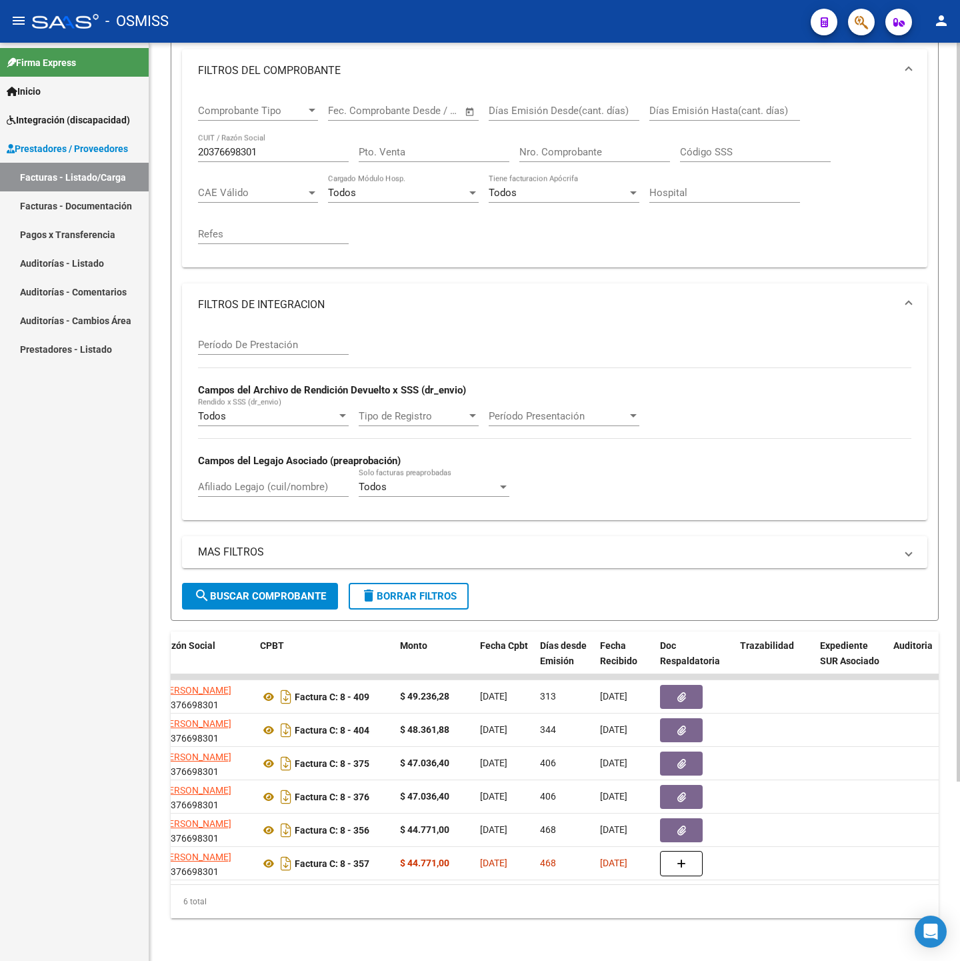
click at [300, 133] on div "20376698301 CUIT / Razón Social" at bounding box center [273, 147] width 151 height 29
click at [293, 146] on input "20376698301" at bounding box center [273, 152] width 151 height 12
paste input "30715167154"
type input "30715167154"
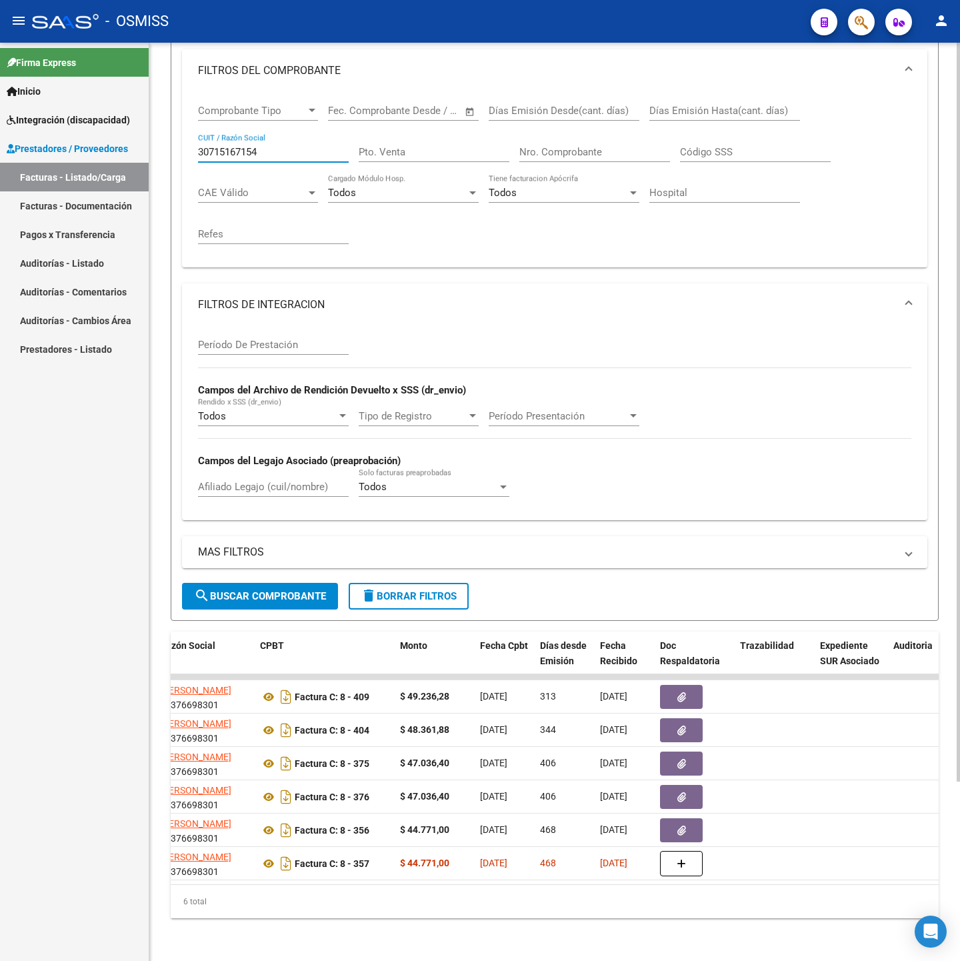
click at [256, 583] on button "search Buscar Comprobante" at bounding box center [260, 596] width 156 height 27
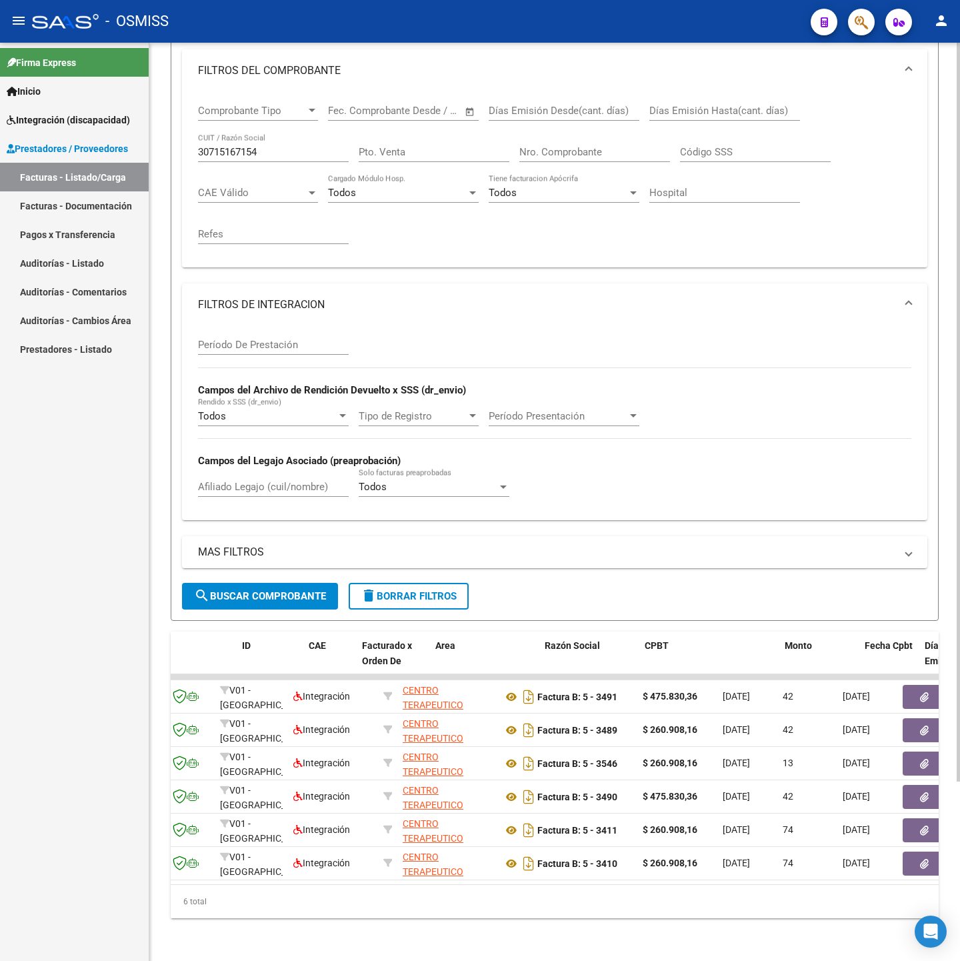
scroll to position [0, 0]
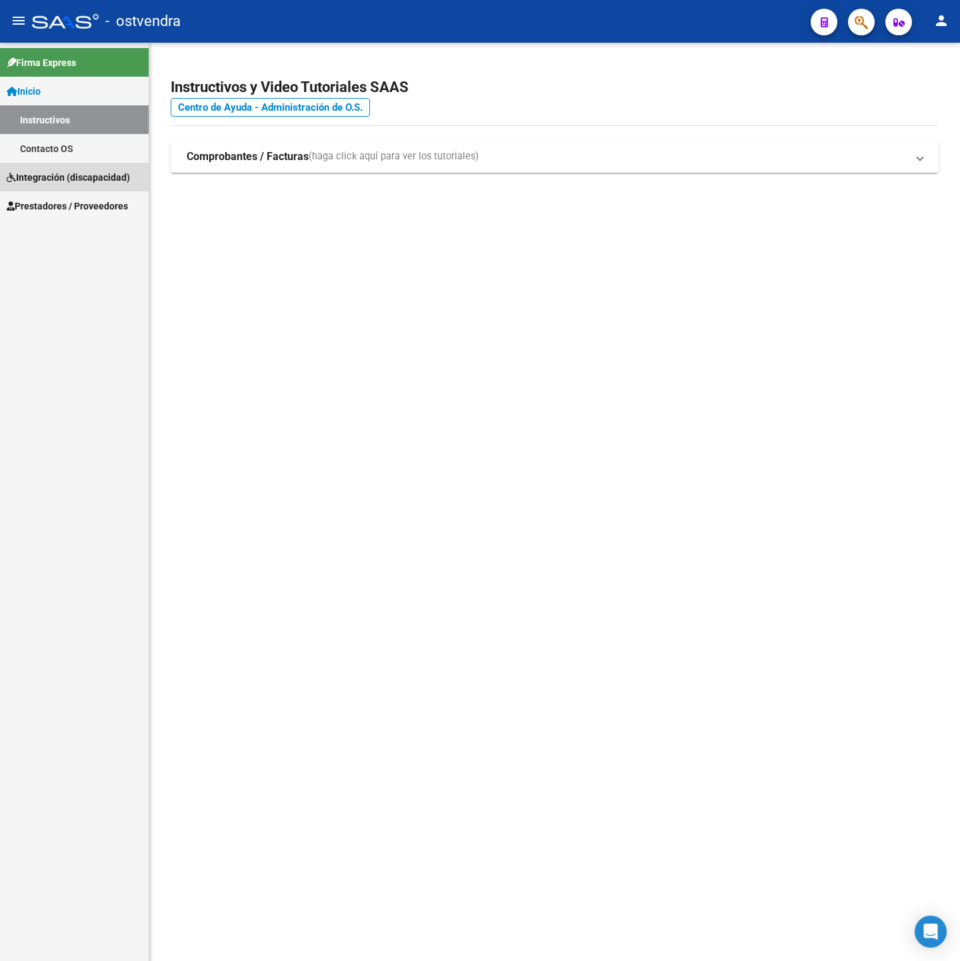
click at [82, 176] on span "Integración (discapacidad)" at bounding box center [68, 177] width 123 height 15
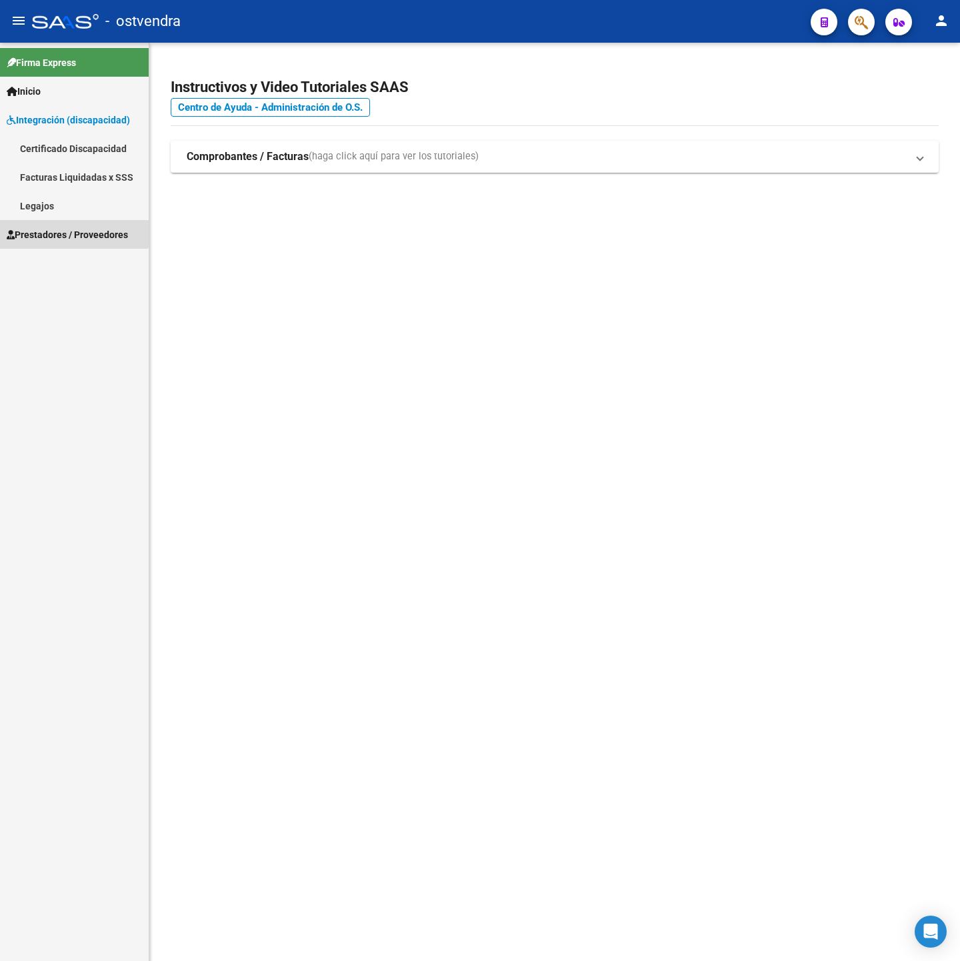
click at [69, 232] on span "Prestadores / Proveedores" at bounding box center [67, 234] width 121 height 15
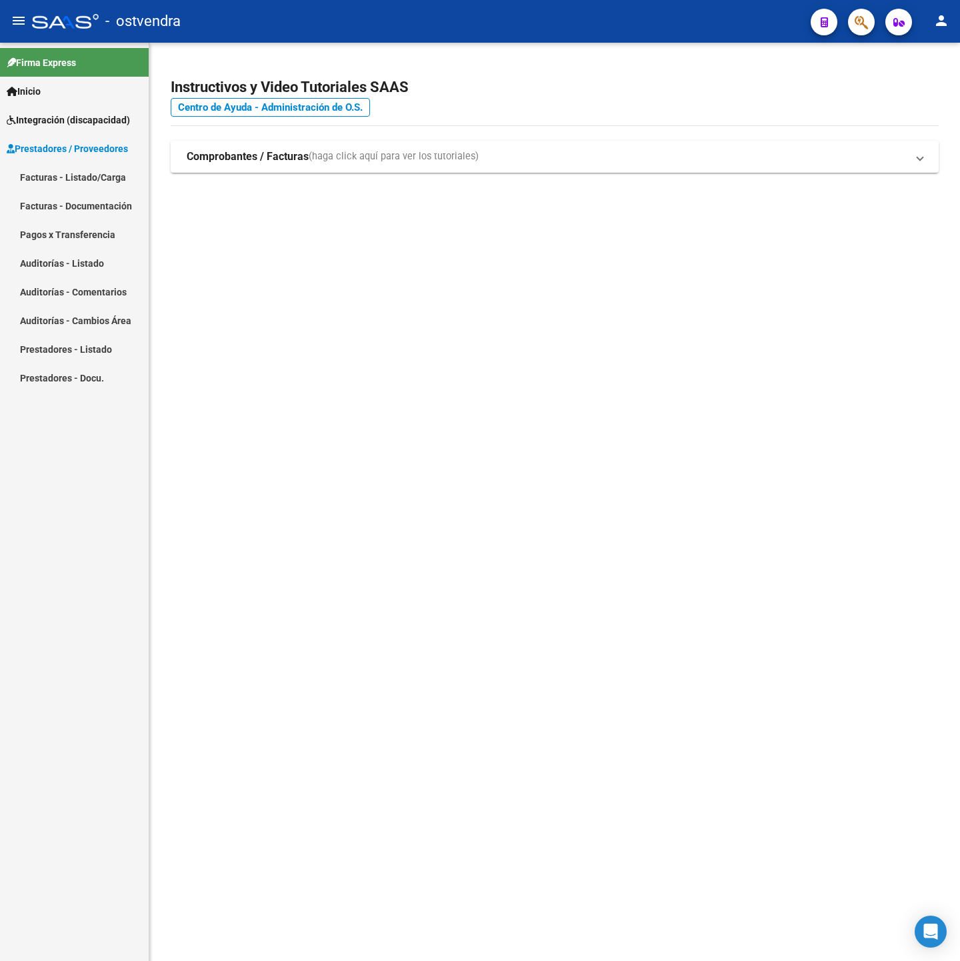
click at [55, 183] on link "Facturas - Listado/Carga" at bounding box center [74, 177] width 149 height 29
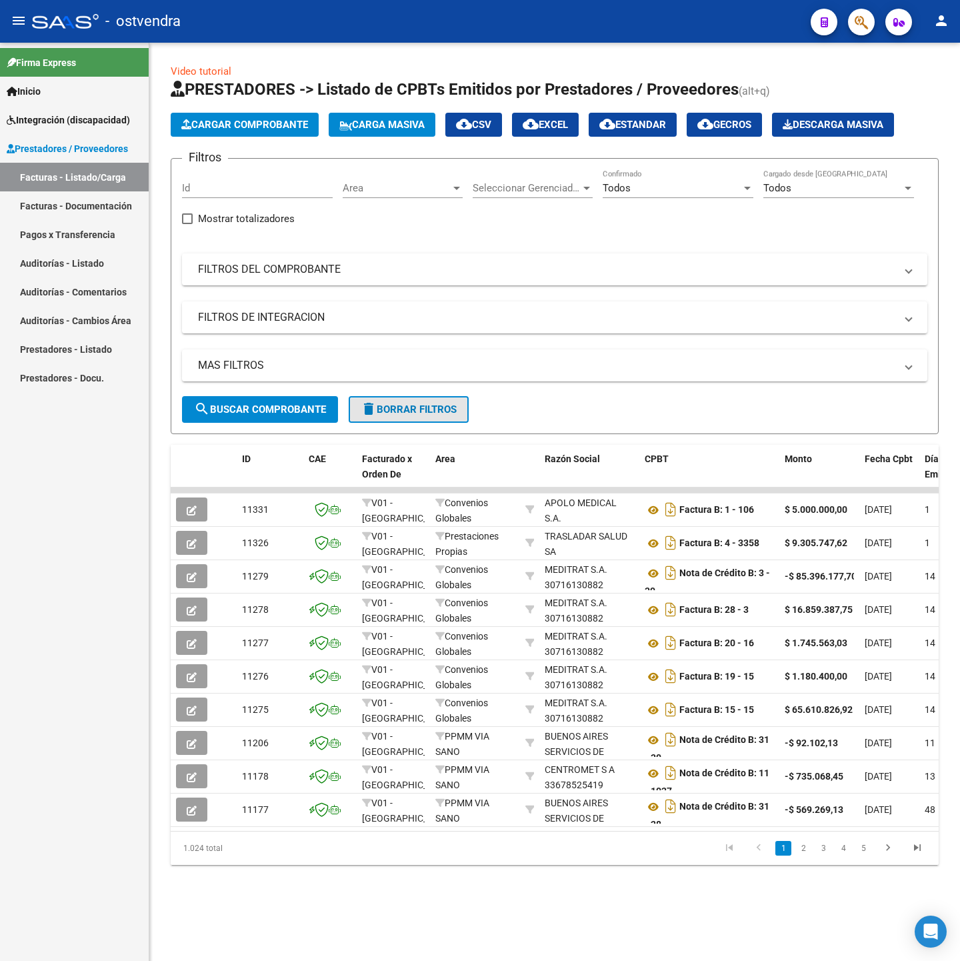
click at [449, 412] on span "delete Borrar Filtros" at bounding box center [409, 409] width 96 height 12
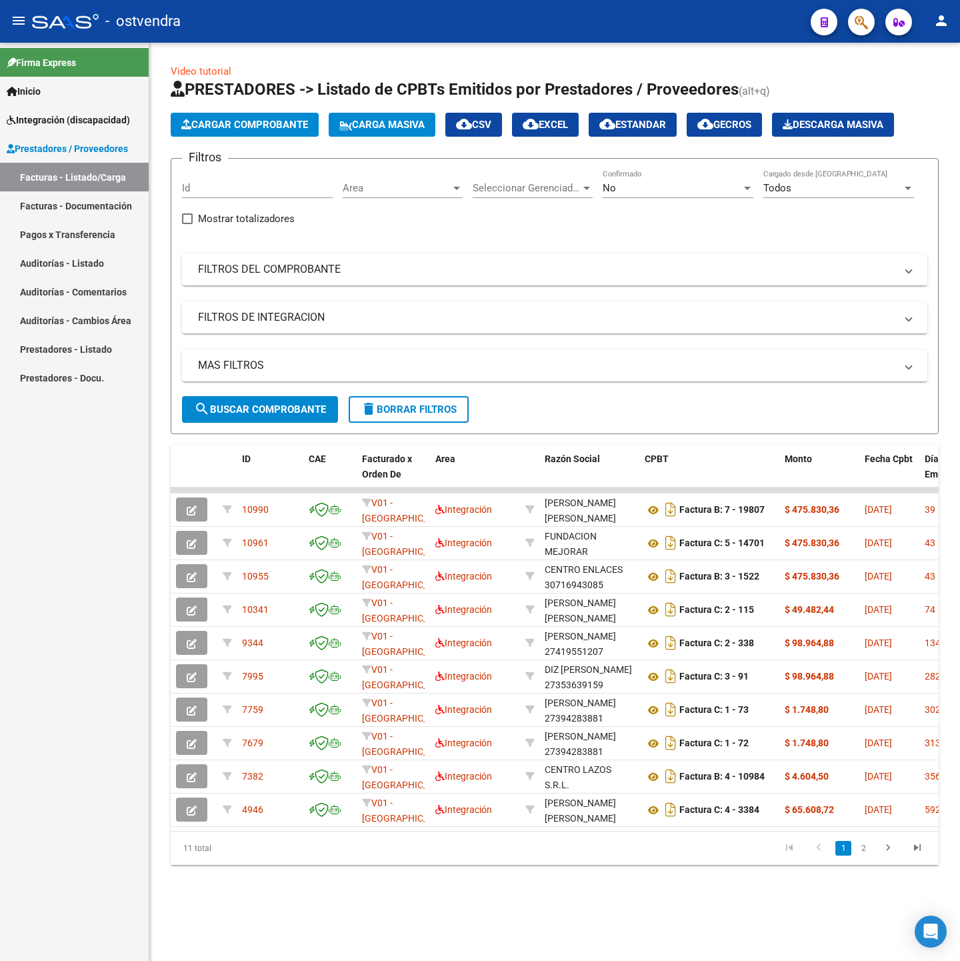
click at [401, 399] on button "delete Borrar Filtros" at bounding box center [409, 409] width 120 height 27
click at [327, 266] on mat-panel-title "FILTROS DEL COMPROBANTE" at bounding box center [546, 269] width 697 height 15
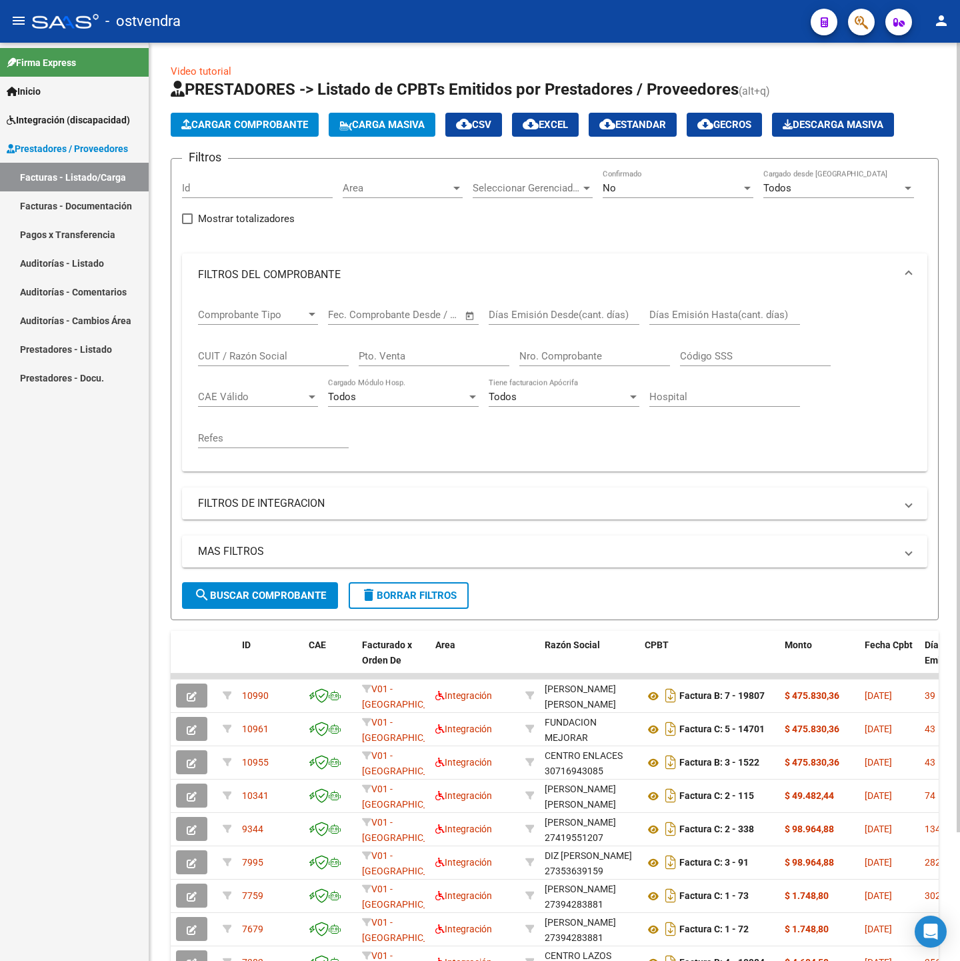
click at [261, 351] on input "CUIT / Razón Social" at bounding box center [273, 356] width 151 height 12
type input "27266305589"
click at [323, 592] on span "search Buscar Comprobante" at bounding box center [260, 595] width 132 height 12
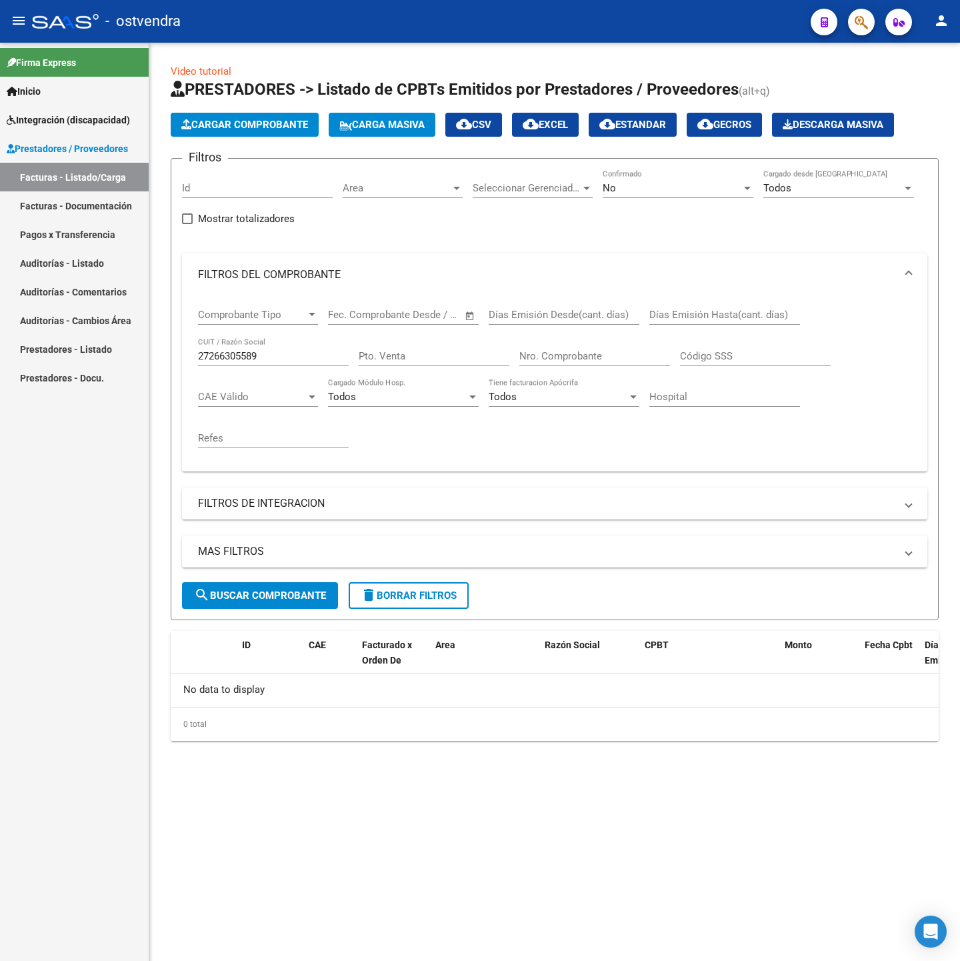
click at [693, 183] on div "No" at bounding box center [672, 188] width 139 height 12
click at [622, 138] on span "Todos" at bounding box center [678, 129] width 151 height 30
click at [296, 589] on button "search Buscar Comprobante" at bounding box center [260, 595] width 156 height 27
click at [294, 588] on button "search Buscar Comprobante" at bounding box center [260, 595] width 156 height 27
